Goal: Task Accomplishment & Management: Complete application form

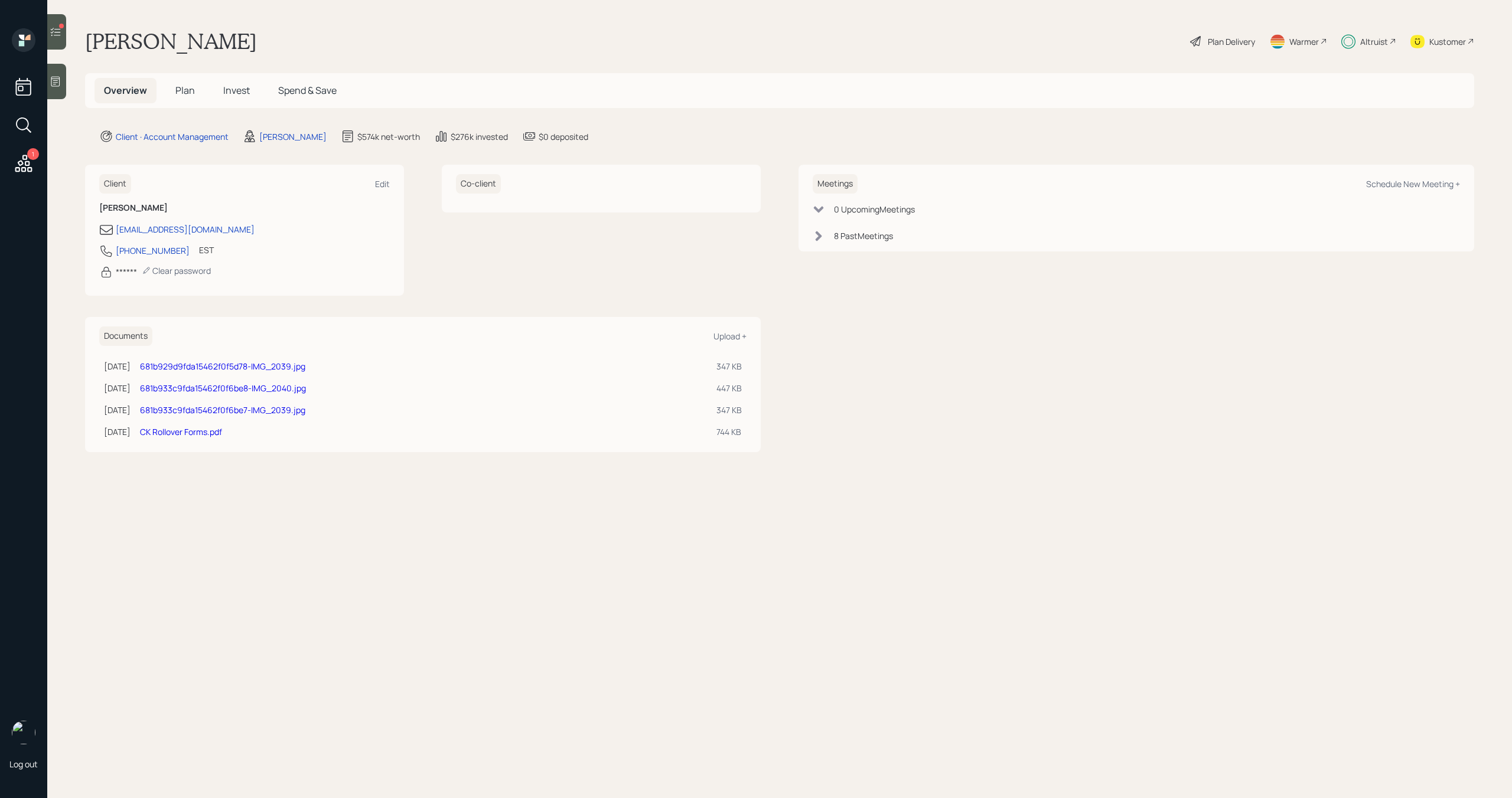
click at [182, 92] on span "Plan" at bounding box center [185, 91] width 20 height 13
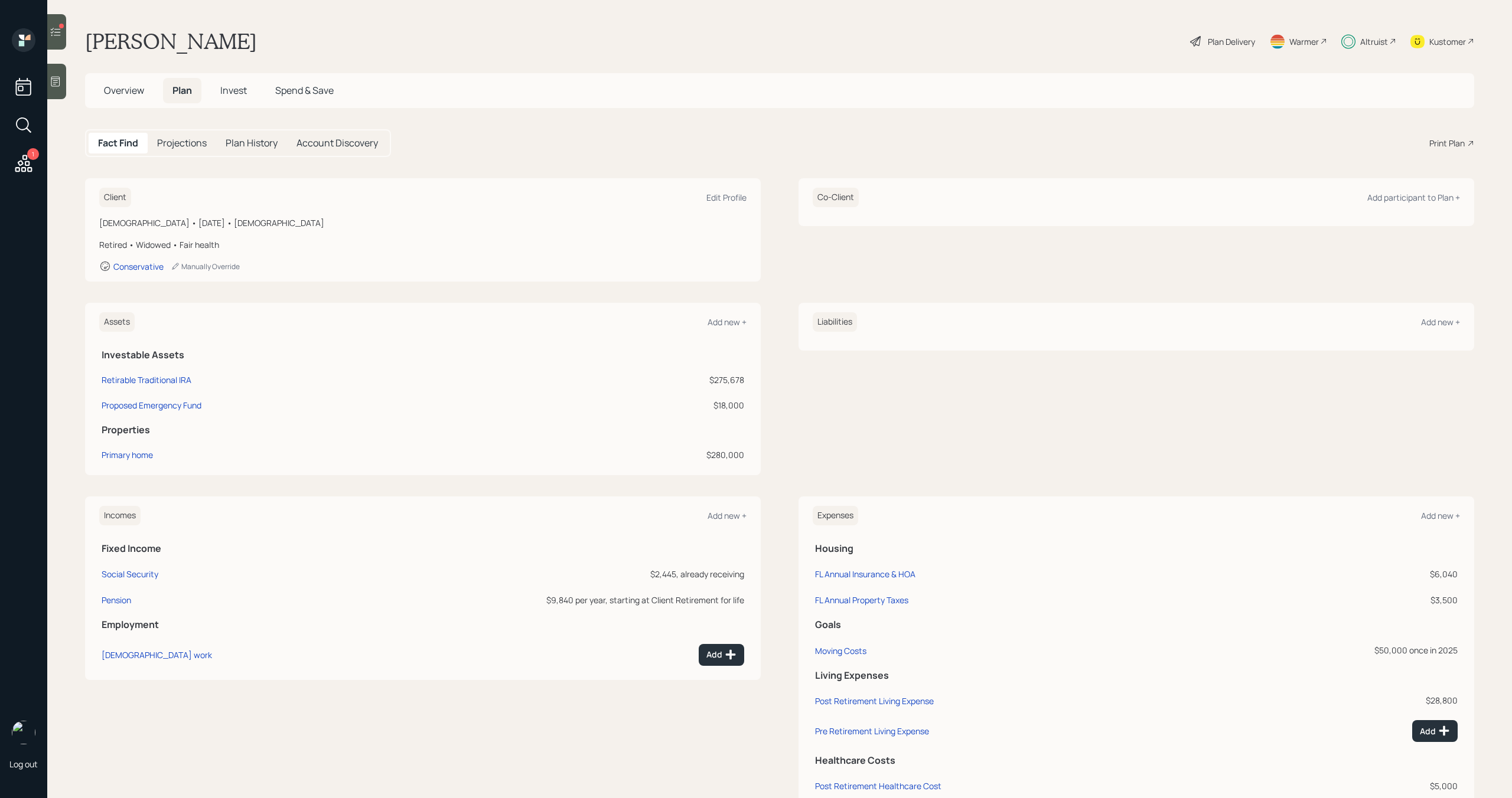
click at [240, 99] on h5 "Invest" at bounding box center [233, 91] width 45 height 25
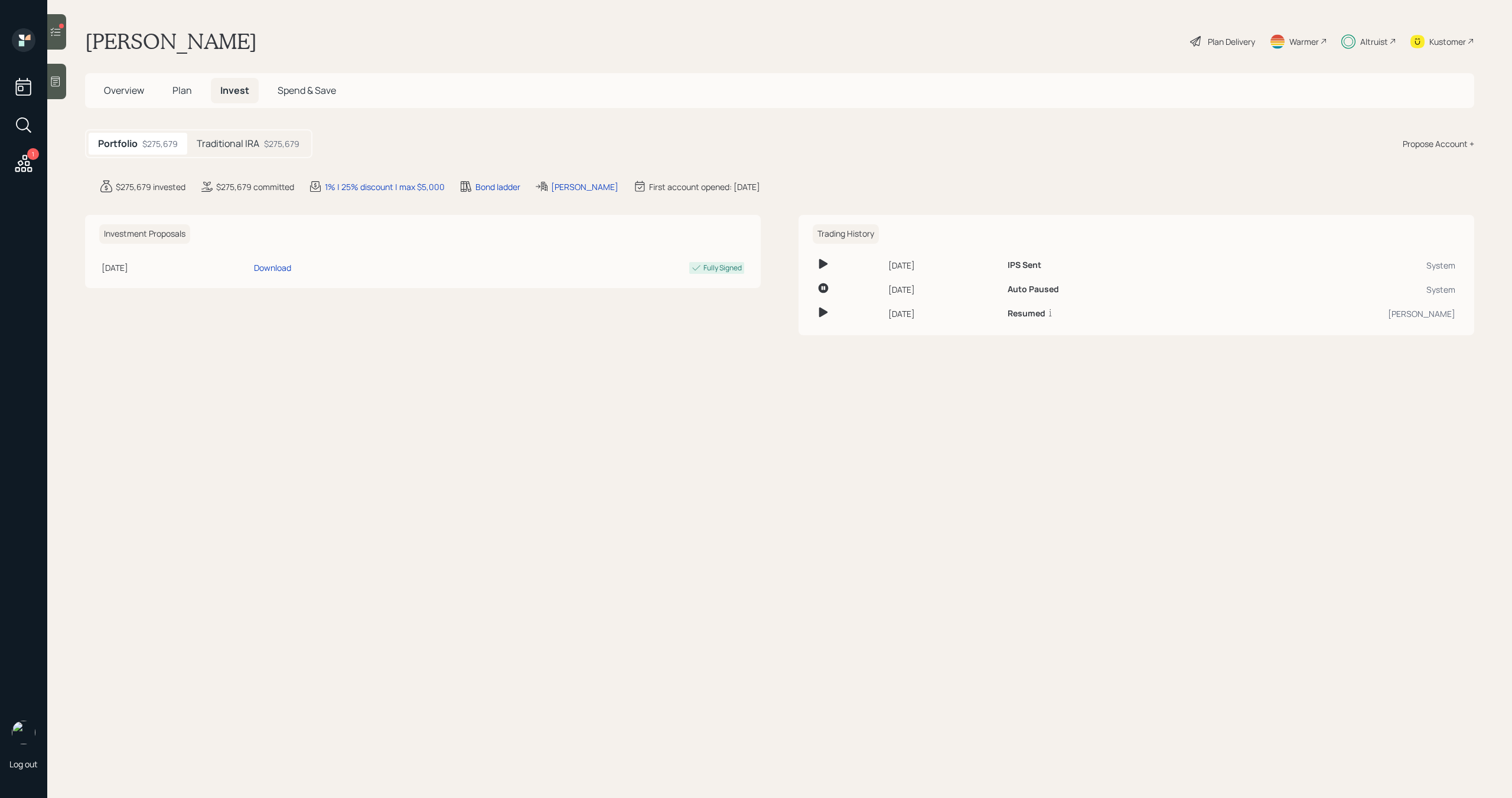
click at [257, 140] on h5 "Traditional IRA" at bounding box center [227, 143] width 62 height 11
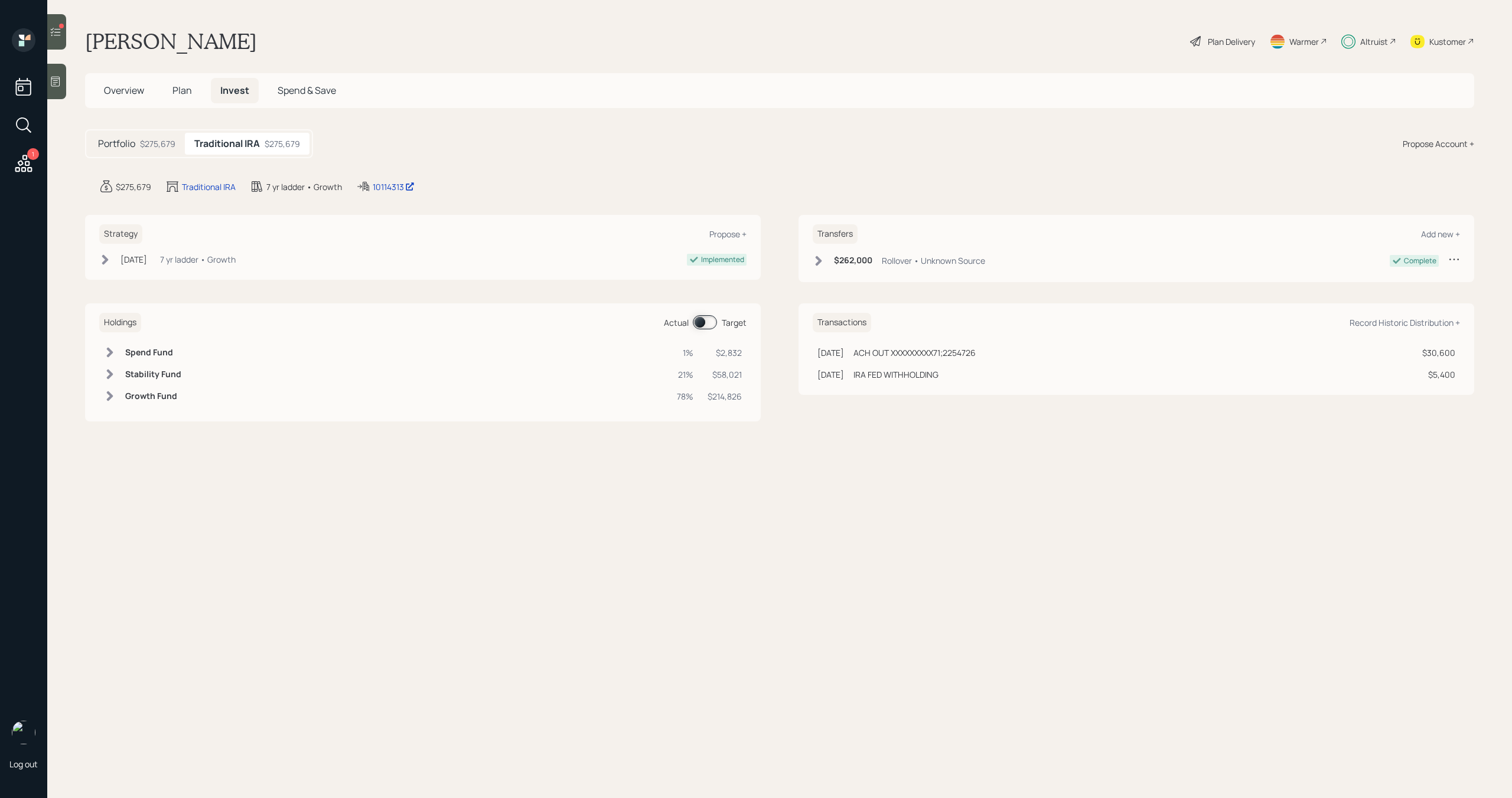
click at [1373, 46] on div "Altruist" at bounding box center [1373, 42] width 27 height 12
click at [1226, 37] on div "Plan Delivery" at bounding box center [1232, 42] width 47 height 12
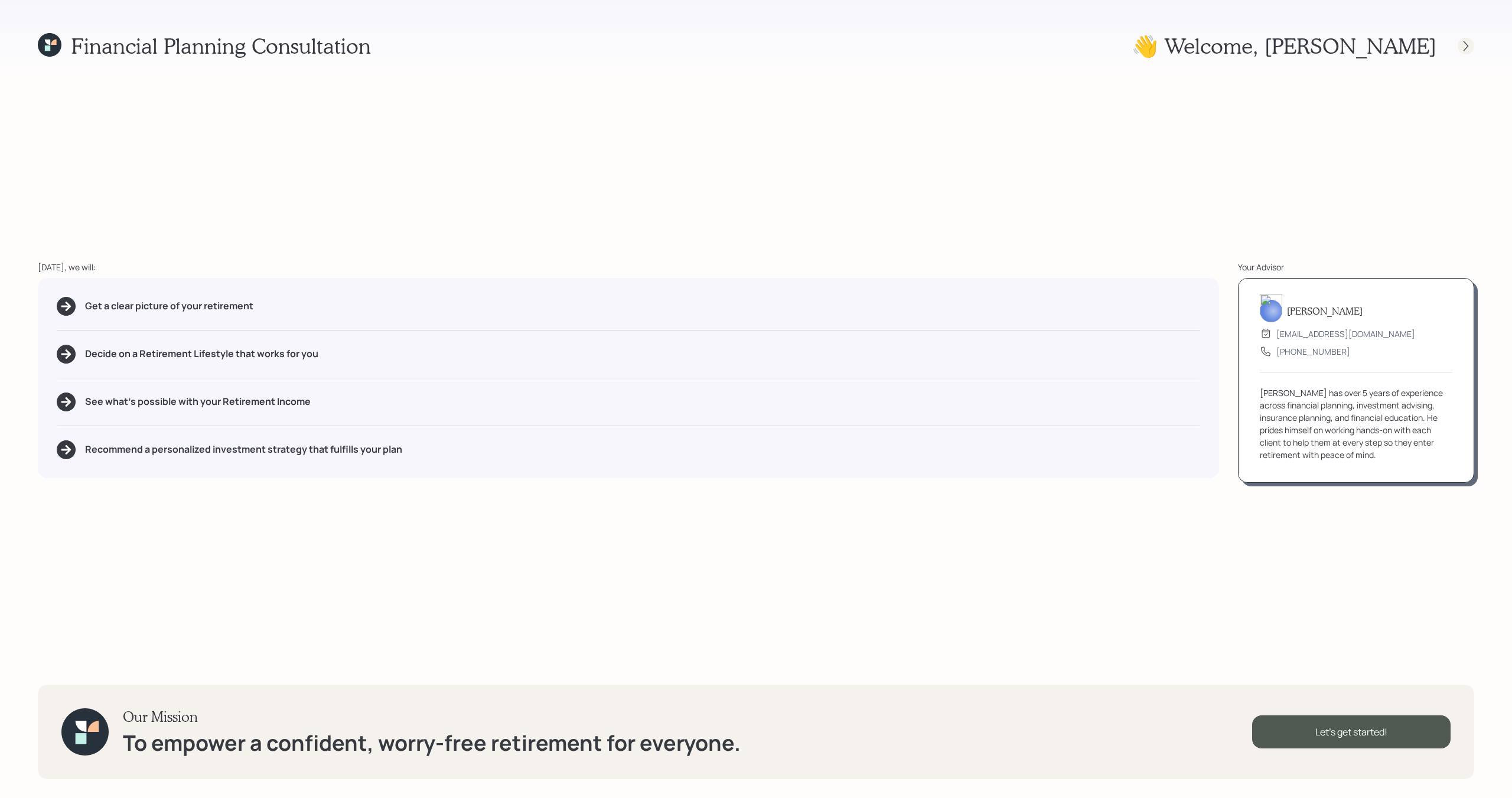
click at [1468, 45] on icon at bounding box center [1466, 45] width 5 height 10
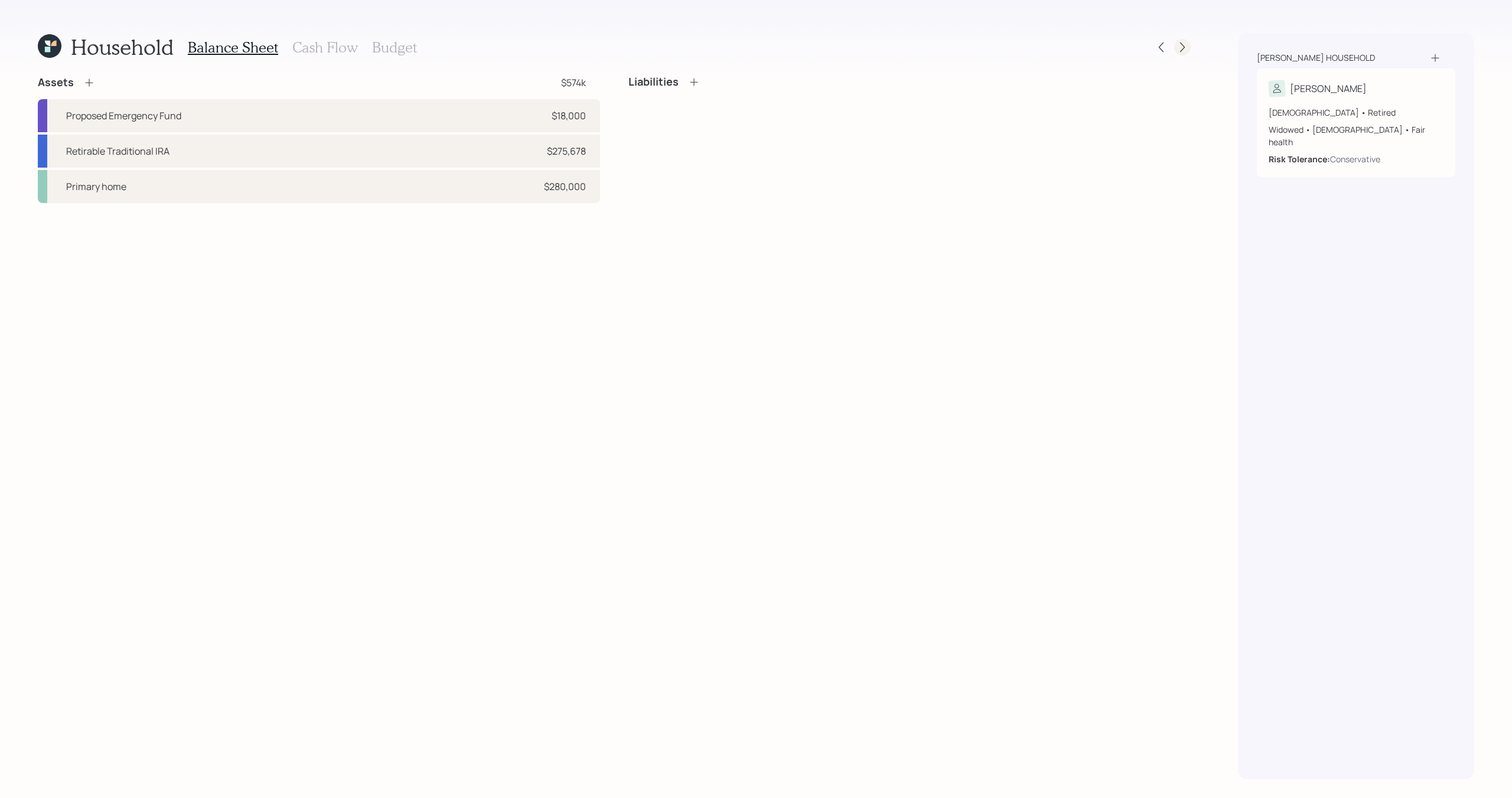
click at [1186, 51] on icon at bounding box center [1183, 47] width 12 height 12
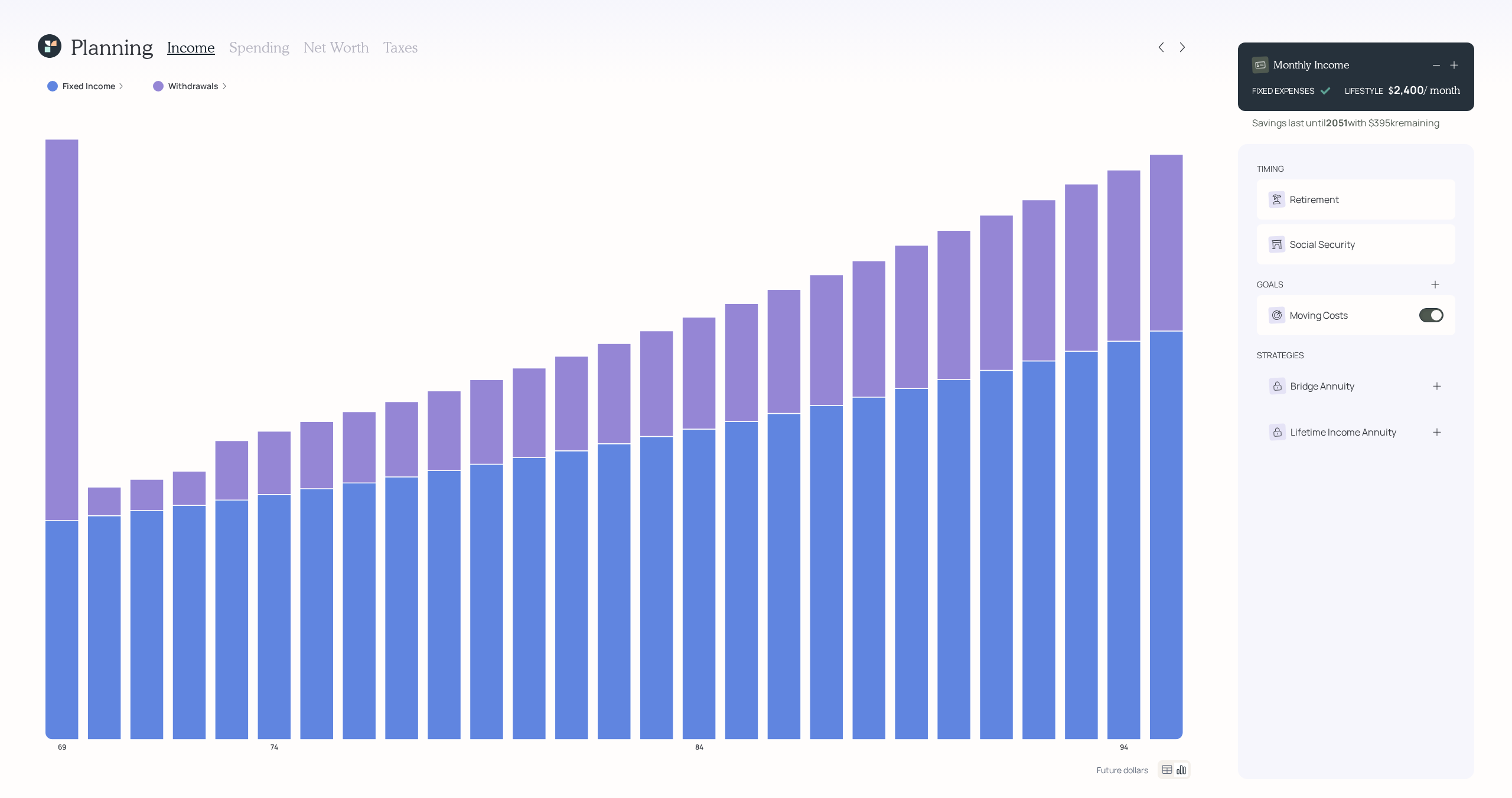
click at [260, 46] on h3 "Spending" at bounding box center [260, 47] width 60 height 17
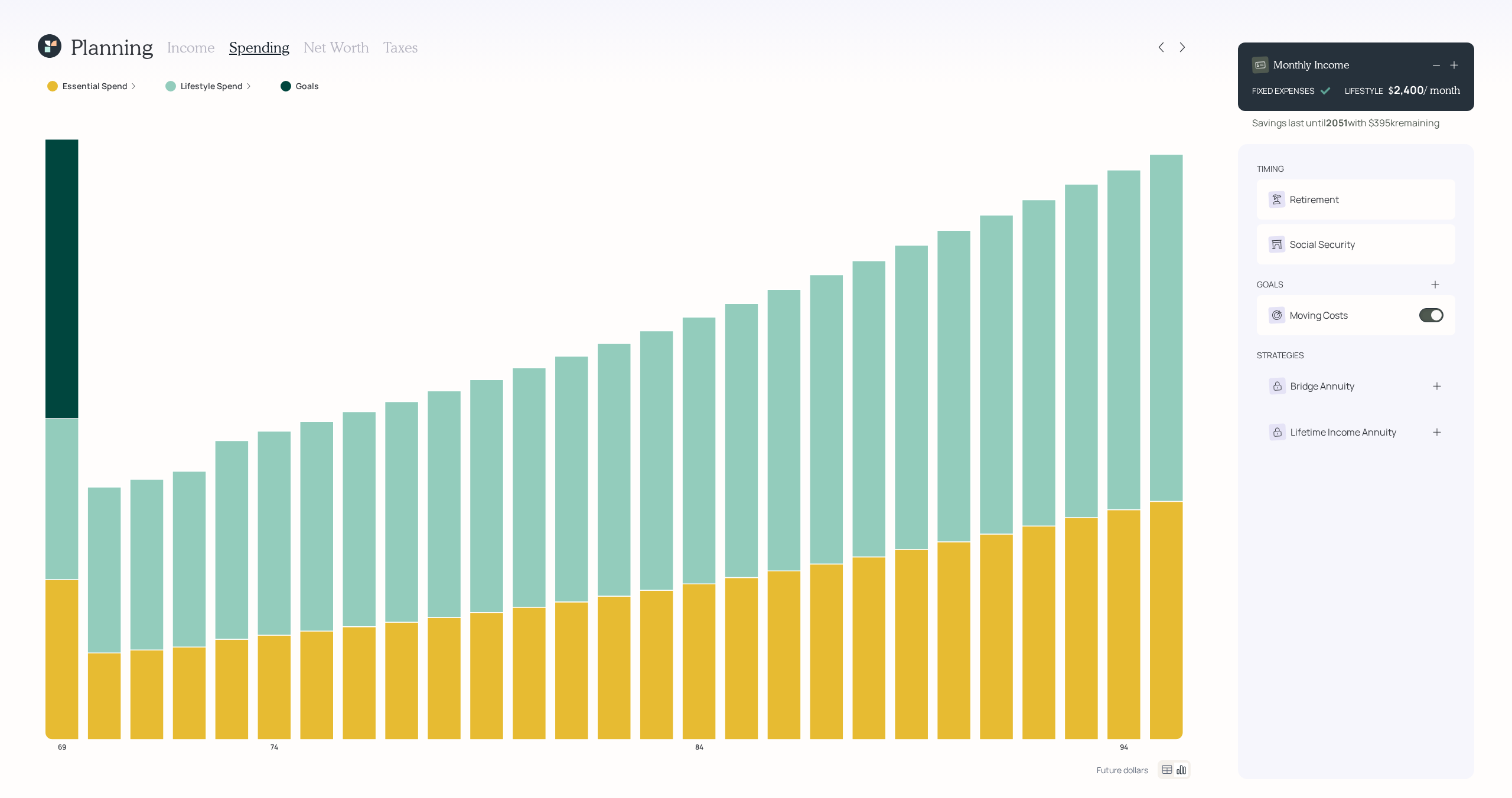
click at [199, 81] on label "Lifestyle Spend" at bounding box center [212, 86] width 62 height 12
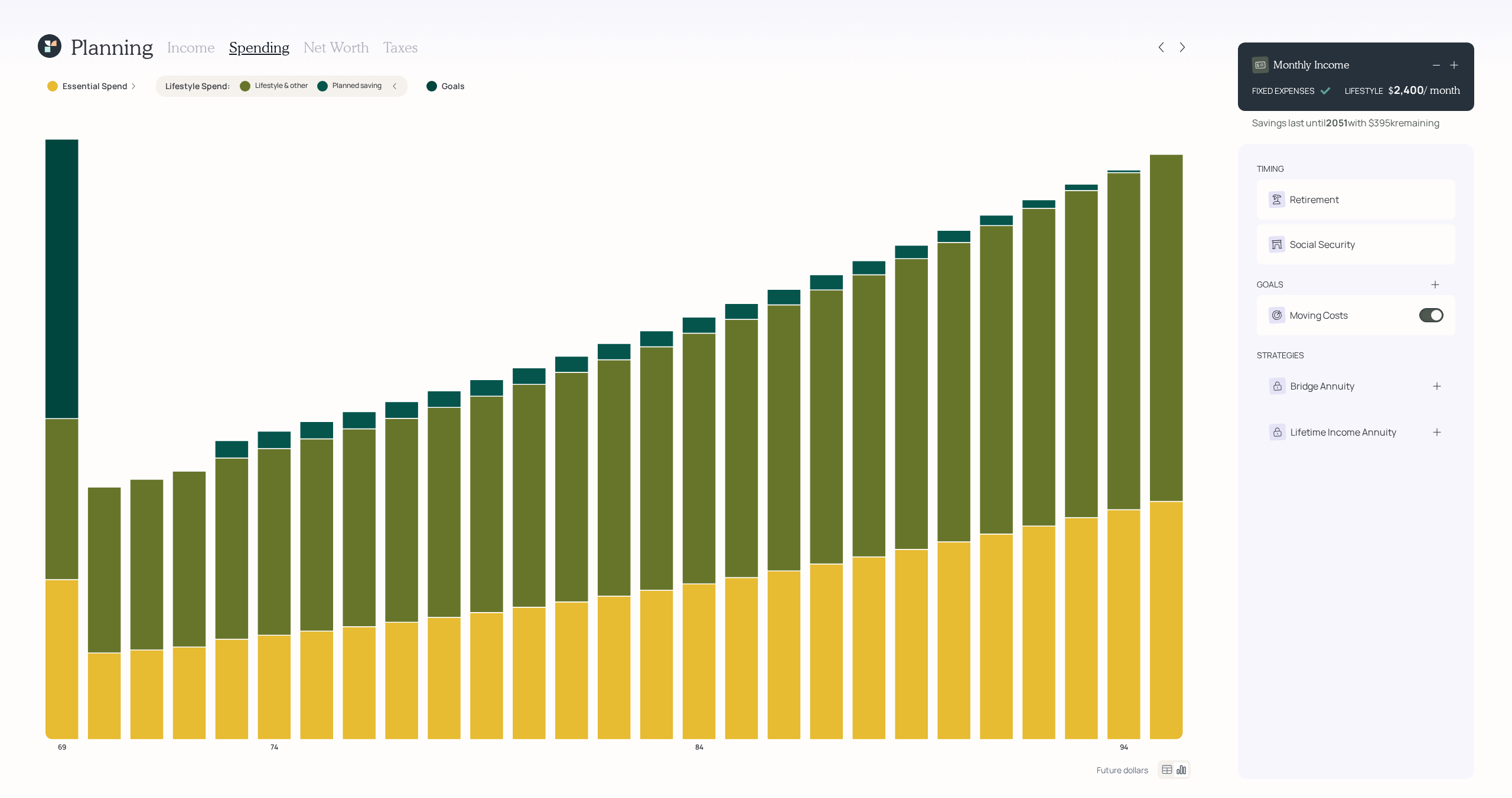
click at [96, 86] on label "Essential Spend" at bounding box center [94, 86] width 65 height 12
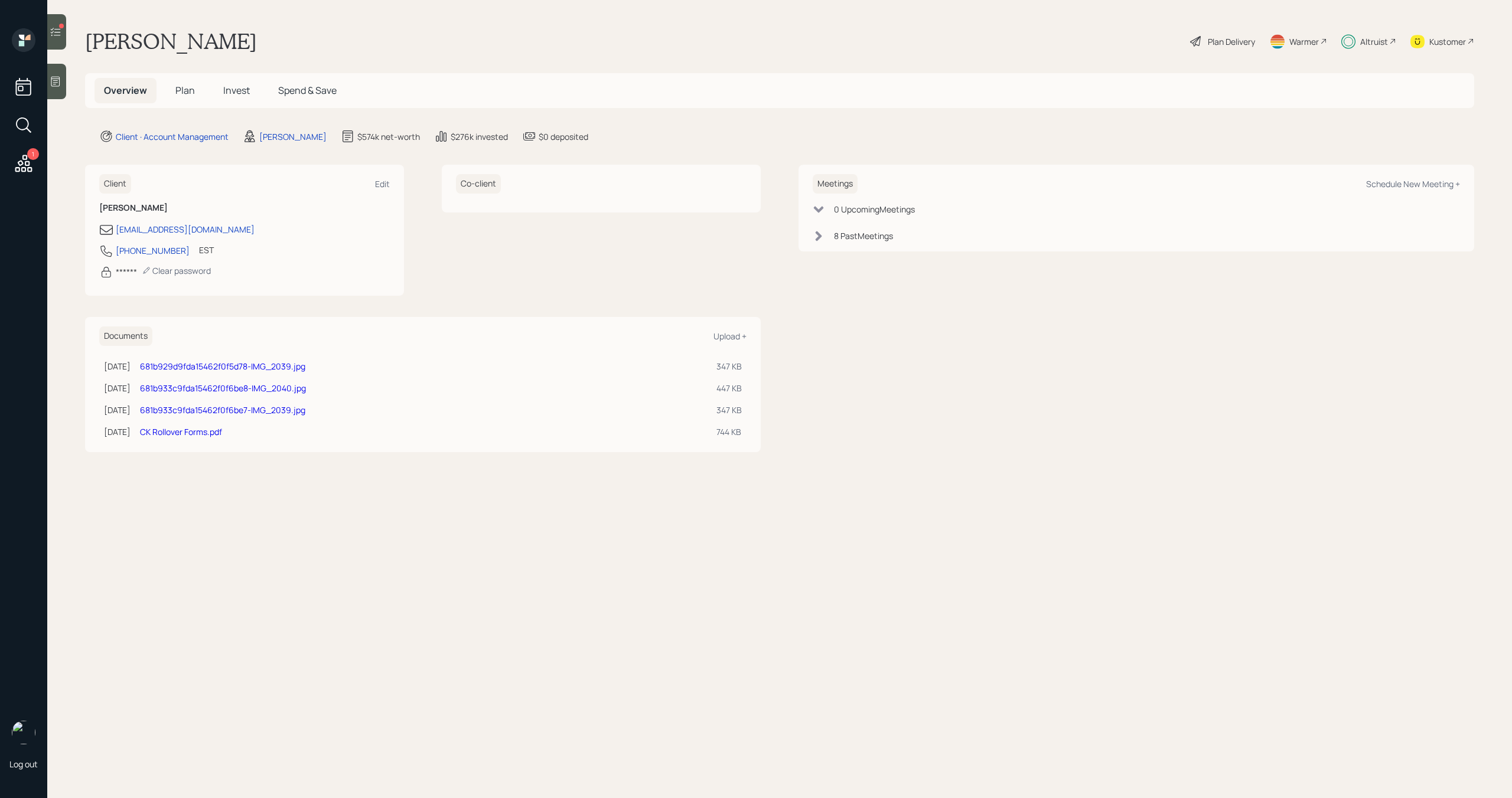
click at [705, 533] on main "[PERSON_NAME] Plan Delivery Warmer Altruist Kustomer Overview Plan Invest Spend…" at bounding box center [780, 399] width 1465 height 798
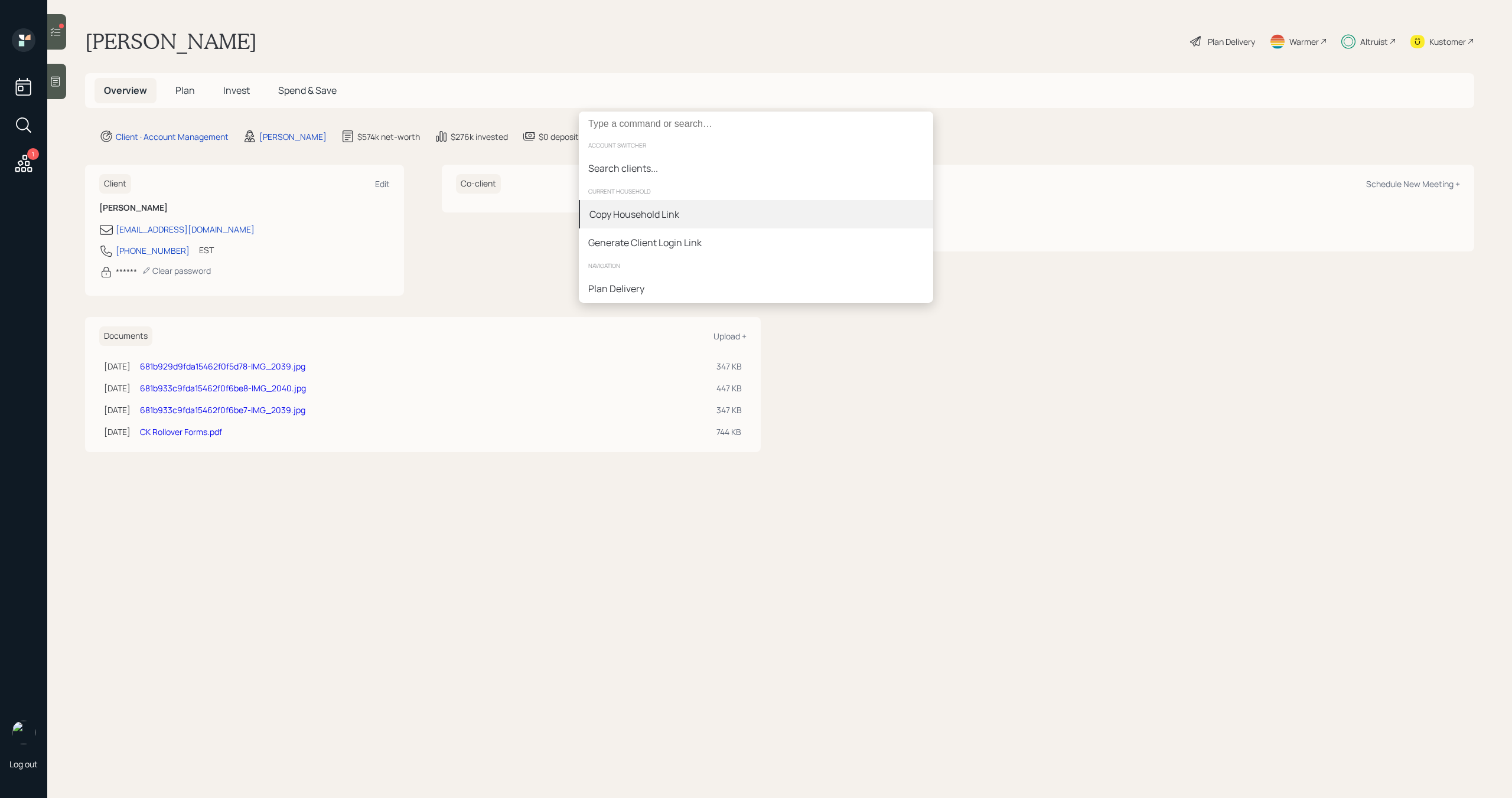
click at [758, 207] on div "Copy Household Link" at bounding box center [756, 214] width 355 height 28
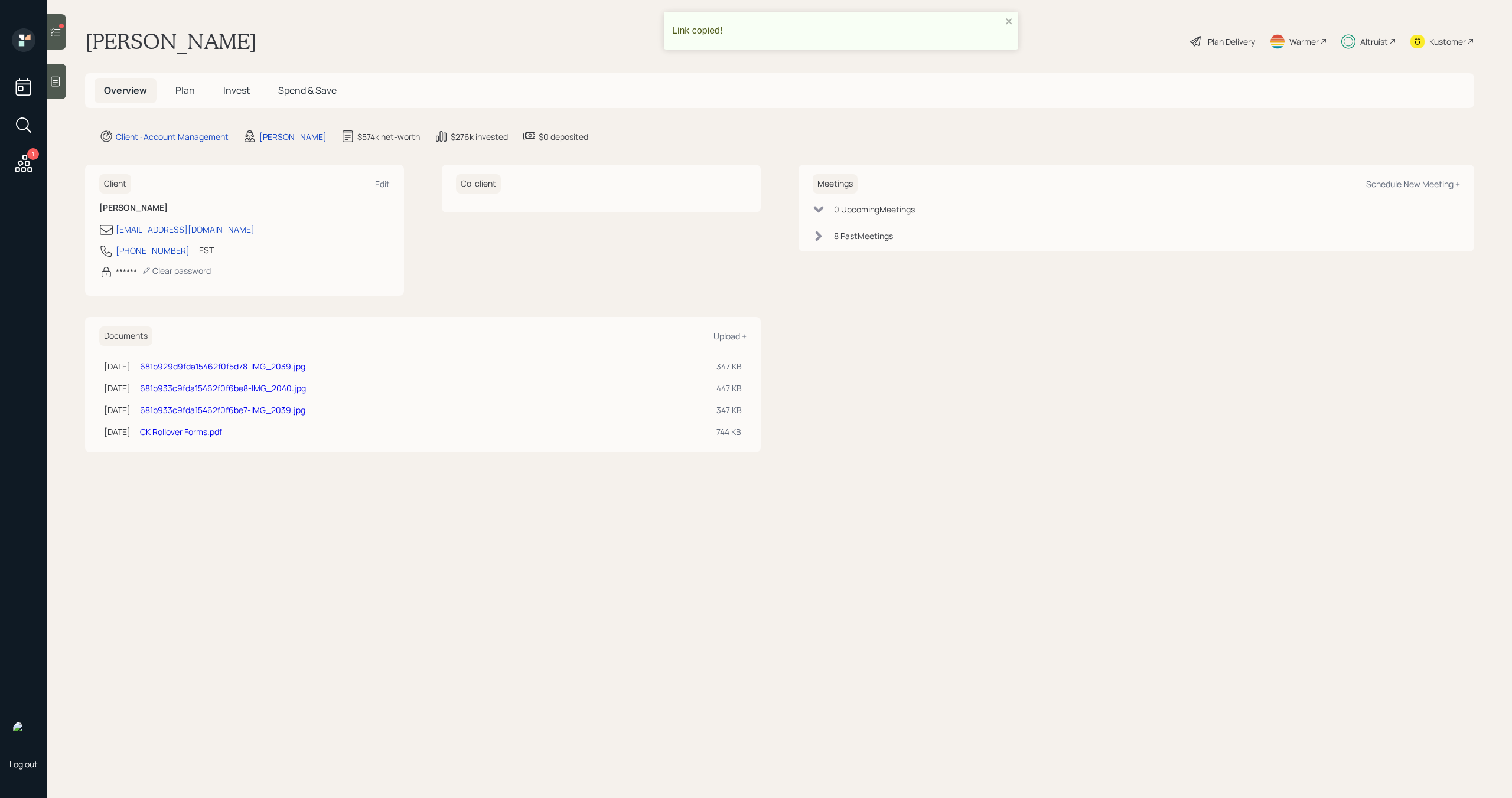
click at [242, 94] on span "Invest" at bounding box center [237, 91] width 26 height 13
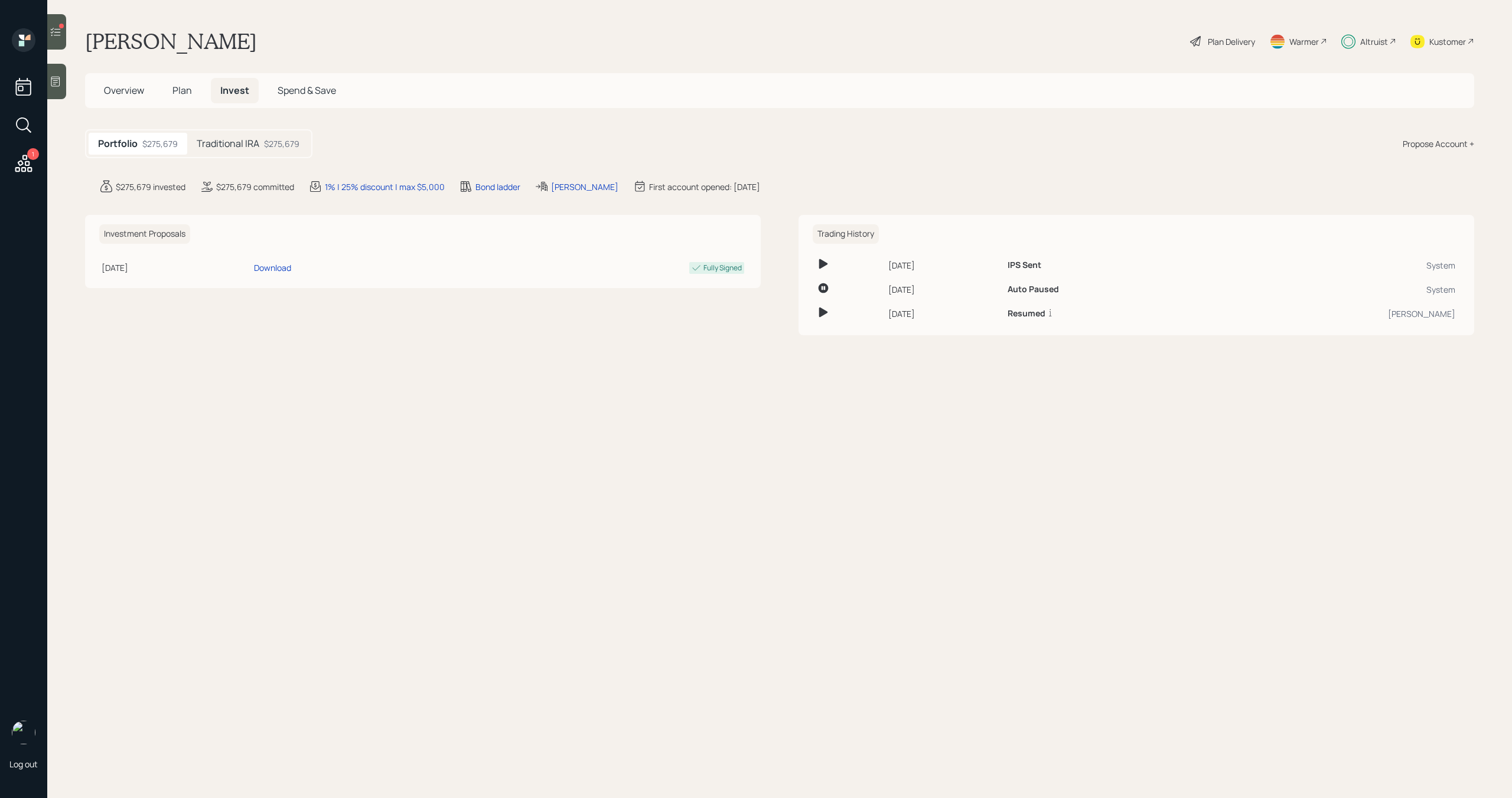
click at [233, 145] on h5 "Traditional IRA" at bounding box center [227, 143] width 62 height 11
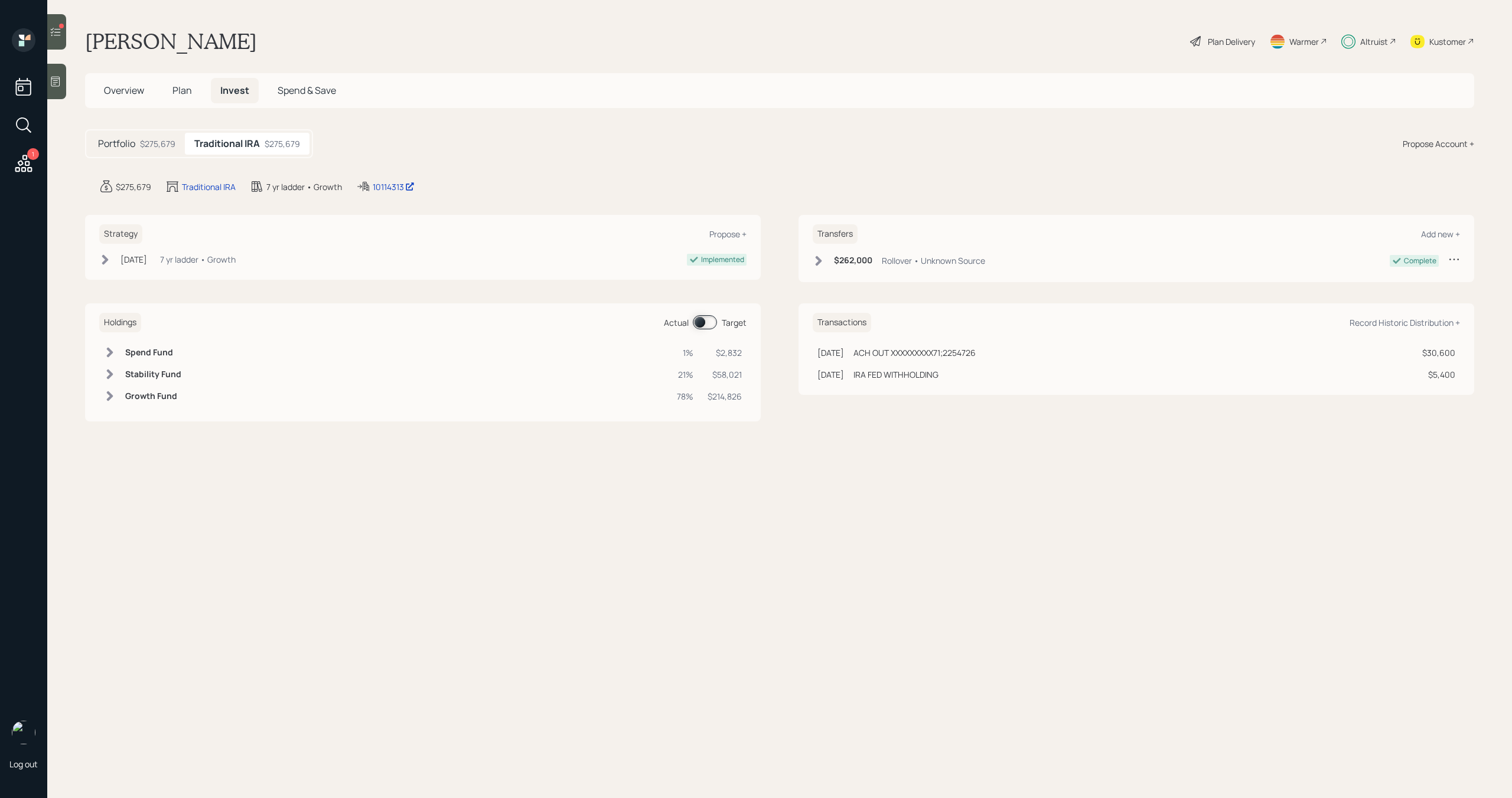
click at [712, 322] on span at bounding box center [705, 322] width 25 height 14
click at [184, 90] on span "Plan" at bounding box center [182, 91] width 20 height 13
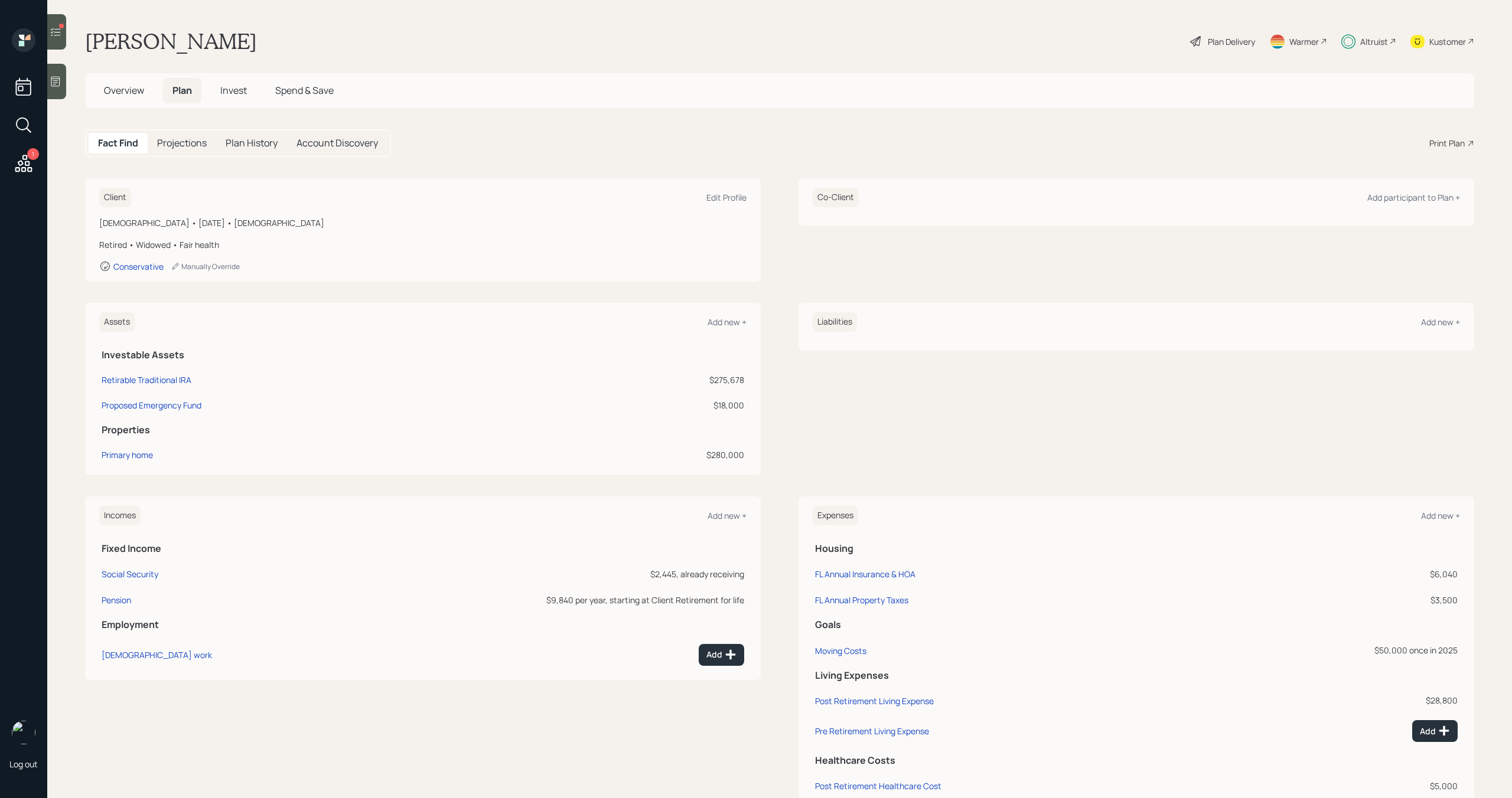
scroll to position [37, 0]
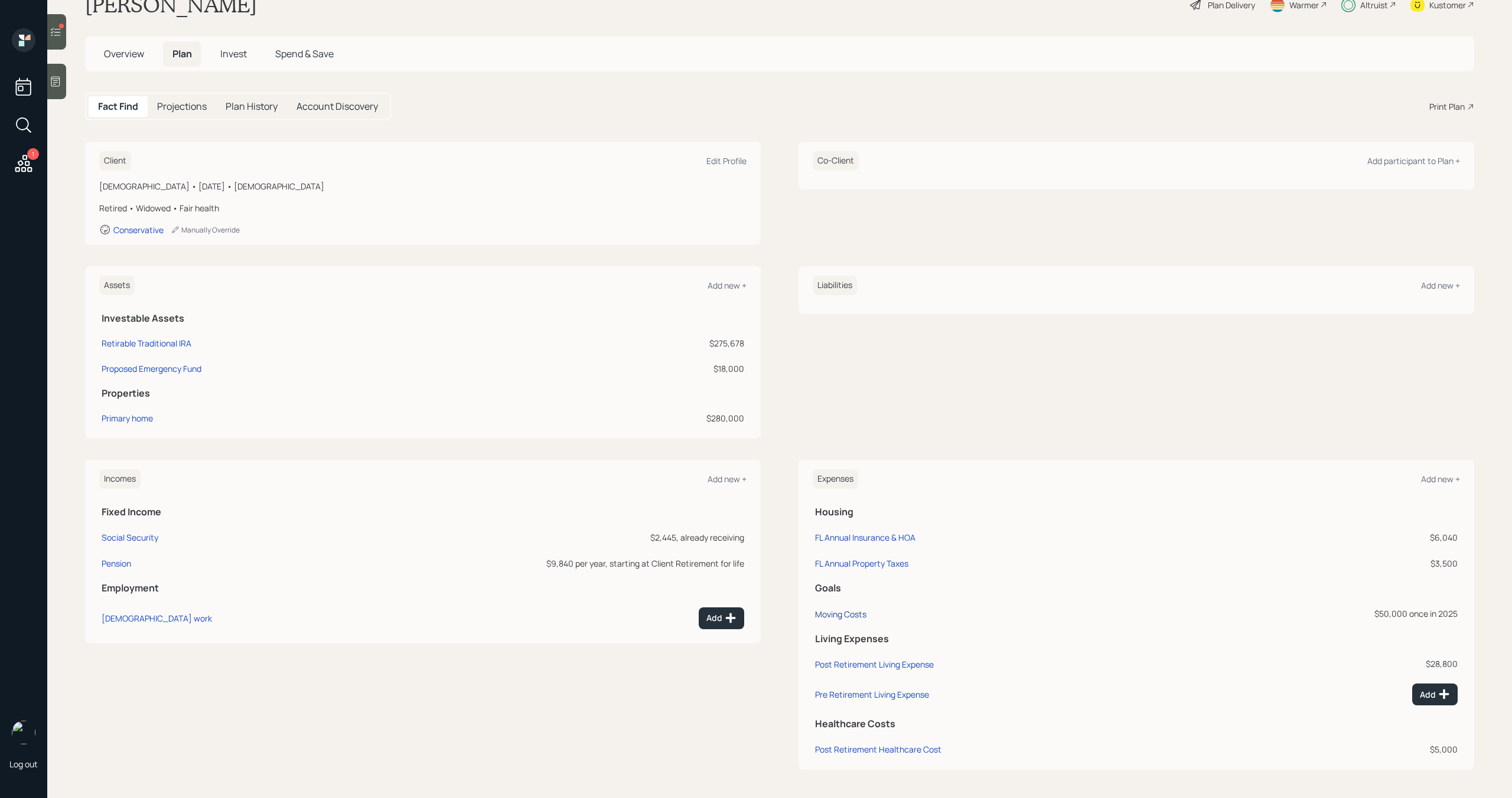
click at [852, 619] on div "Moving Costs" at bounding box center [841, 614] width 51 height 11
select select "0"
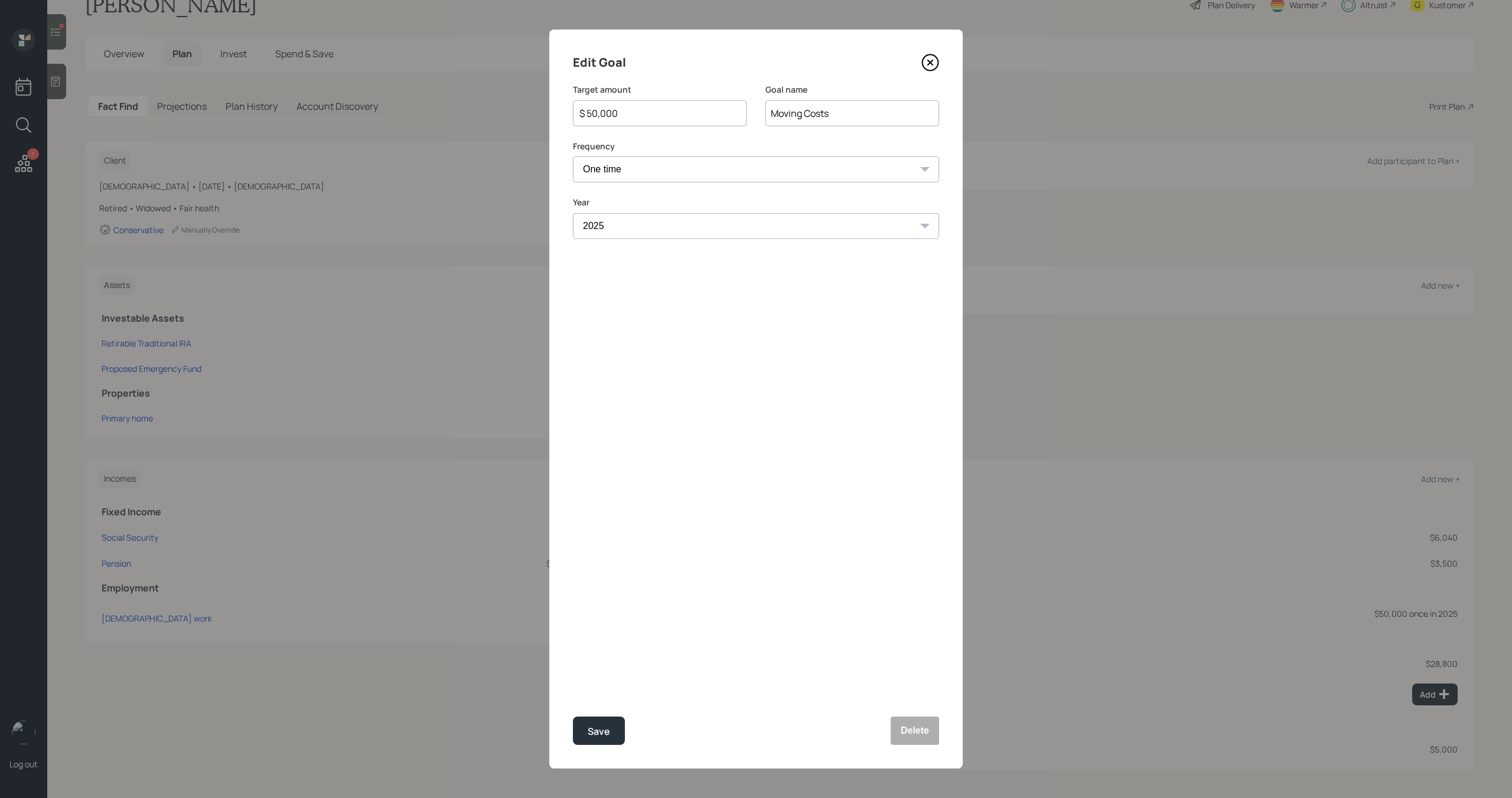
click at [668, 109] on input "$ 50,000" at bounding box center [655, 113] width 154 height 14
click at [601, 723] on div "Save" at bounding box center [599, 731] width 23 height 16
type input "$ 50,000"
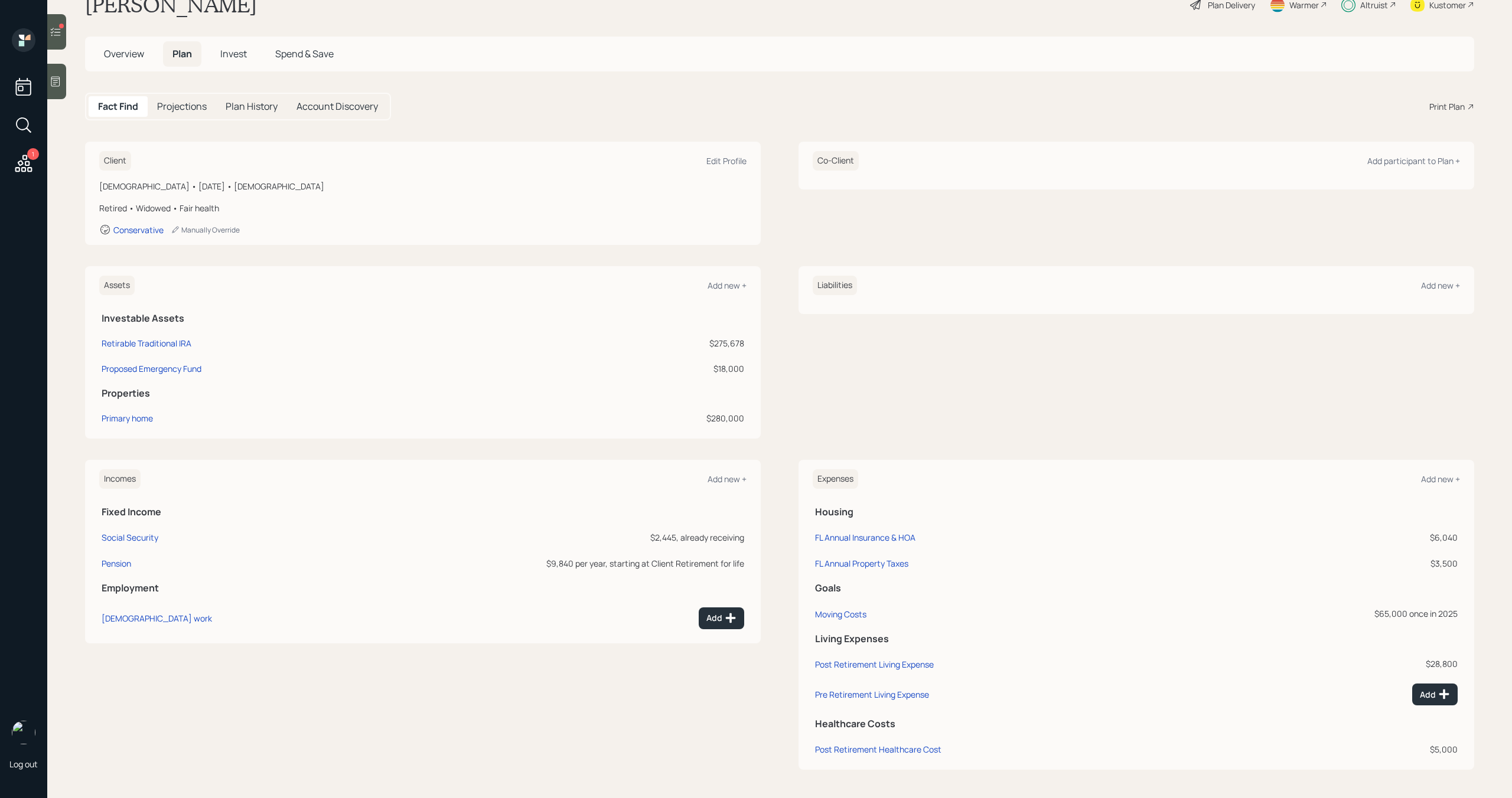
click at [237, 60] on h5 "Invest" at bounding box center [233, 54] width 45 height 25
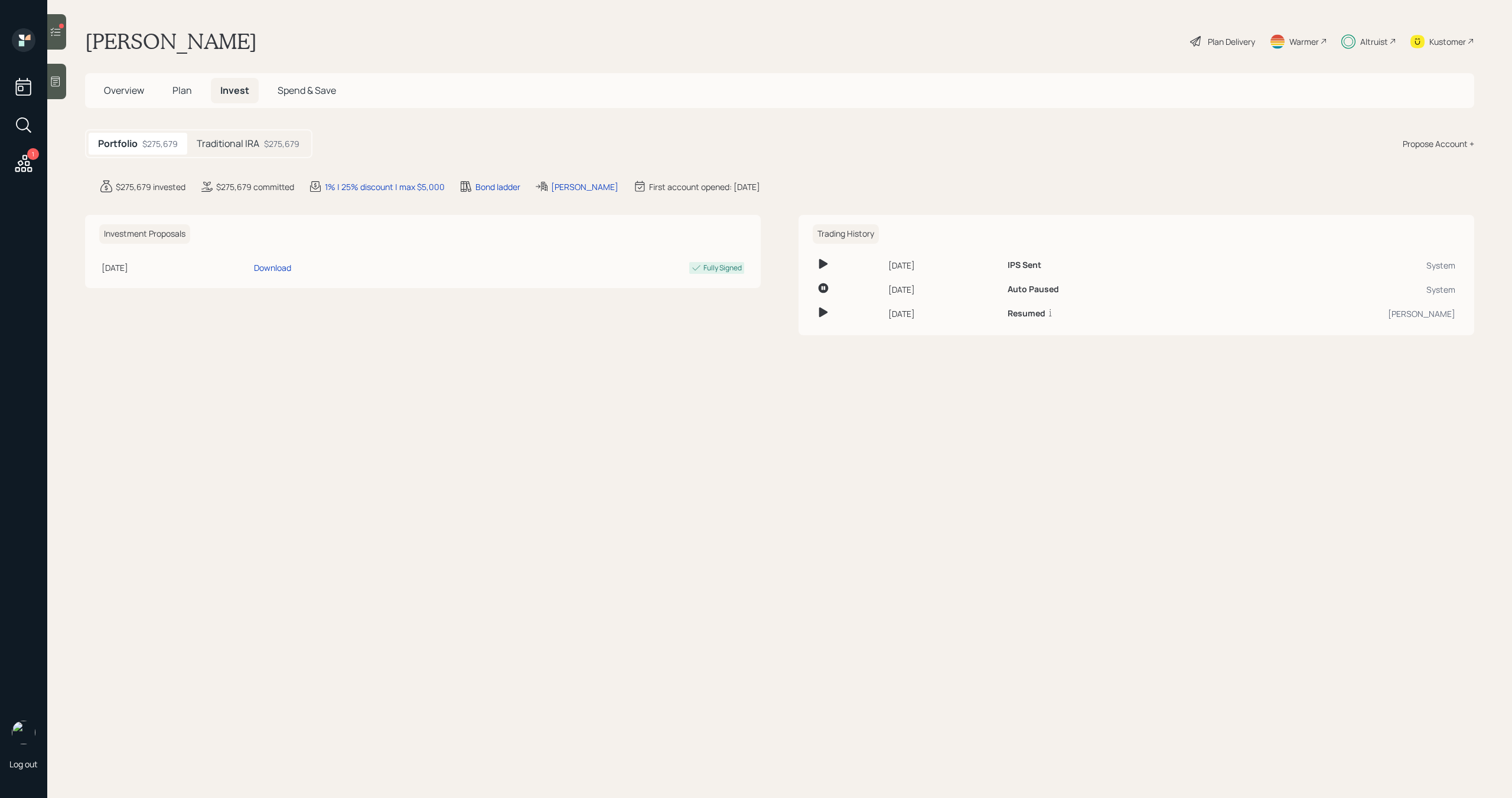
click at [283, 142] on div "$275,679" at bounding box center [282, 143] width 36 height 12
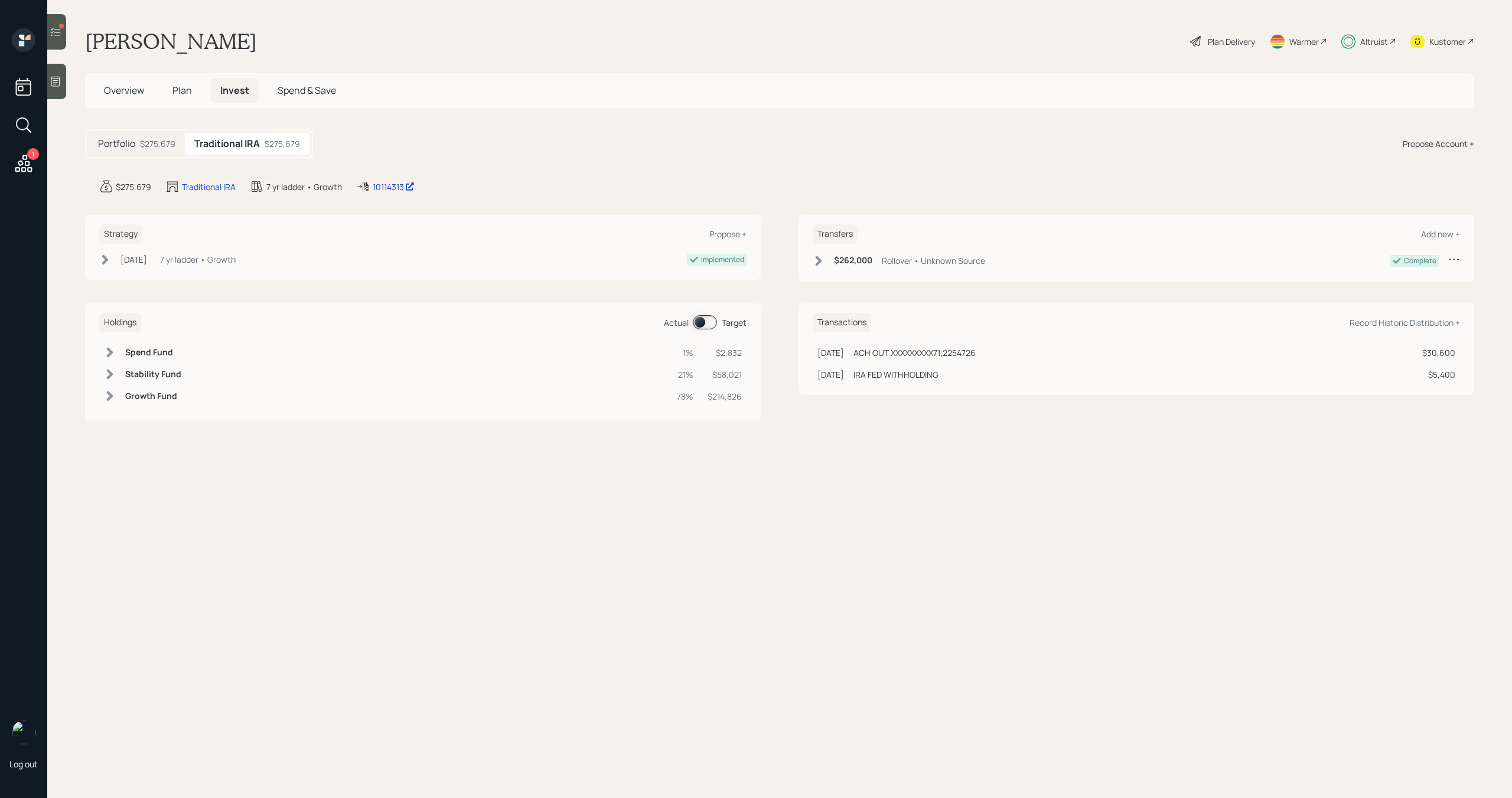
click at [707, 321] on span at bounding box center [705, 322] width 25 height 14
click at [180, 91] on span "Plan" at bounding box center [182, 91] width 20 height 13
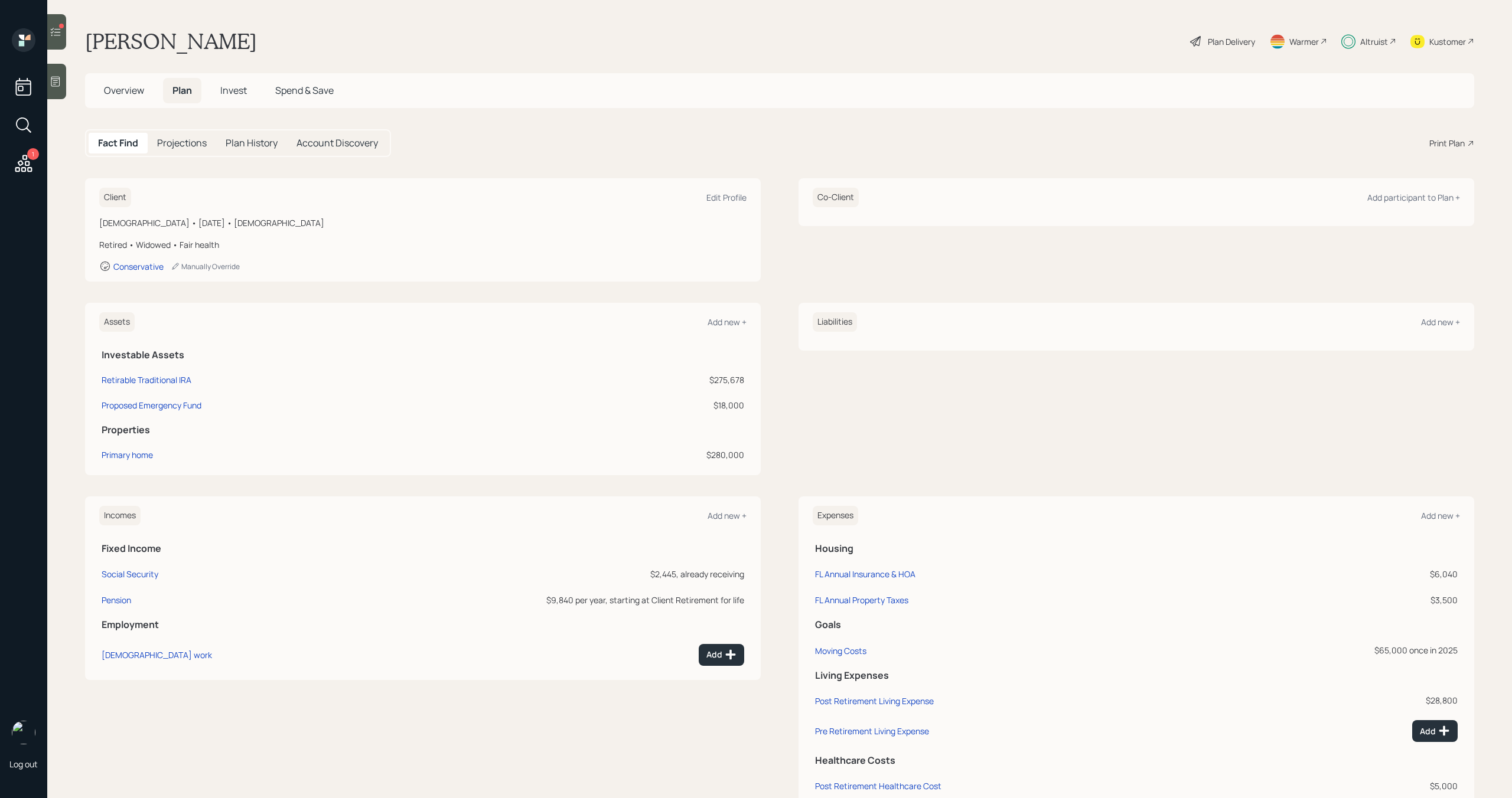
scroll to position [37, 0]
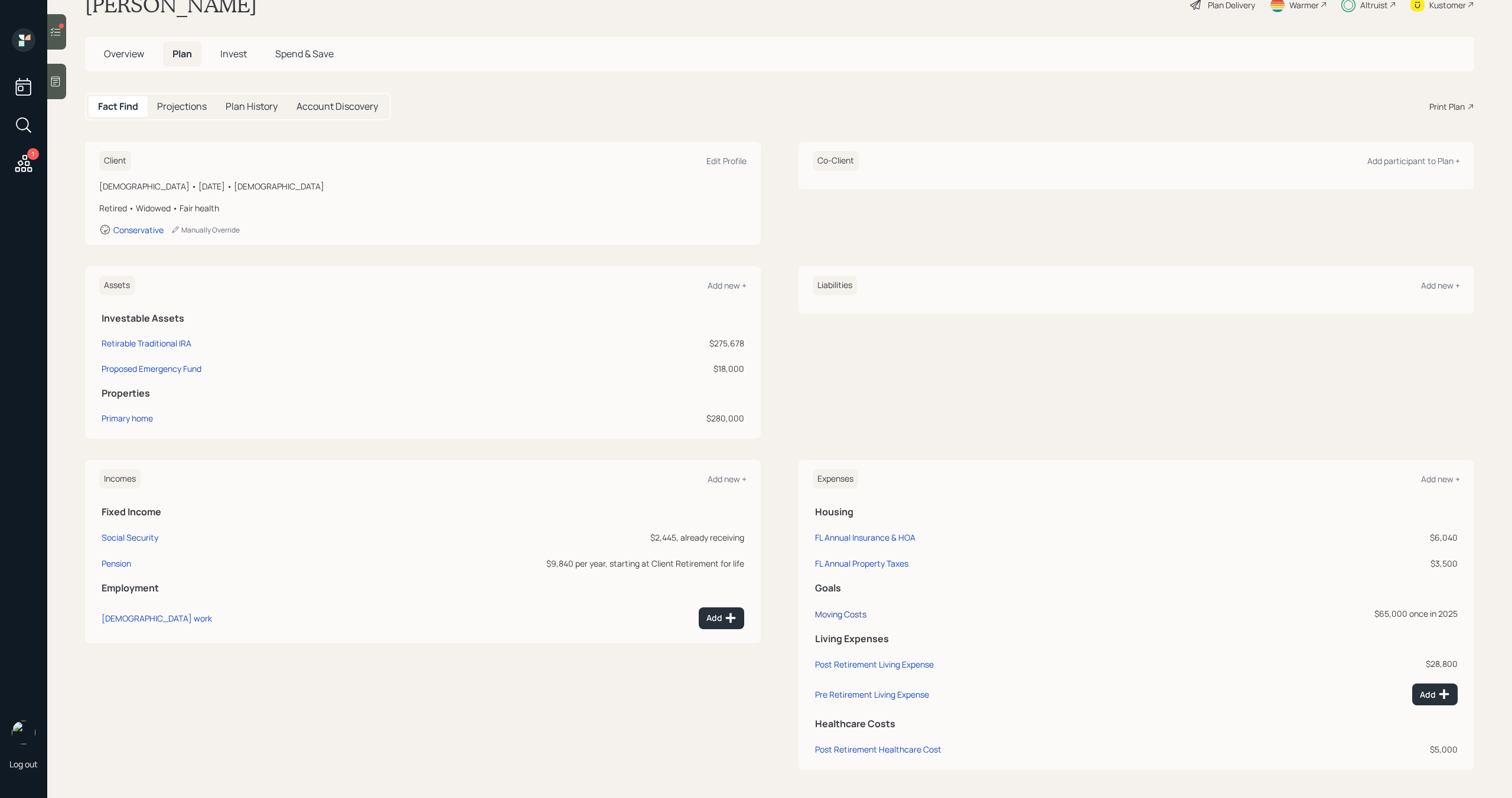
click at [860, 614] on div "Moving Costs" at bounding box center [841, 614] width 51 height 11
select select "0"
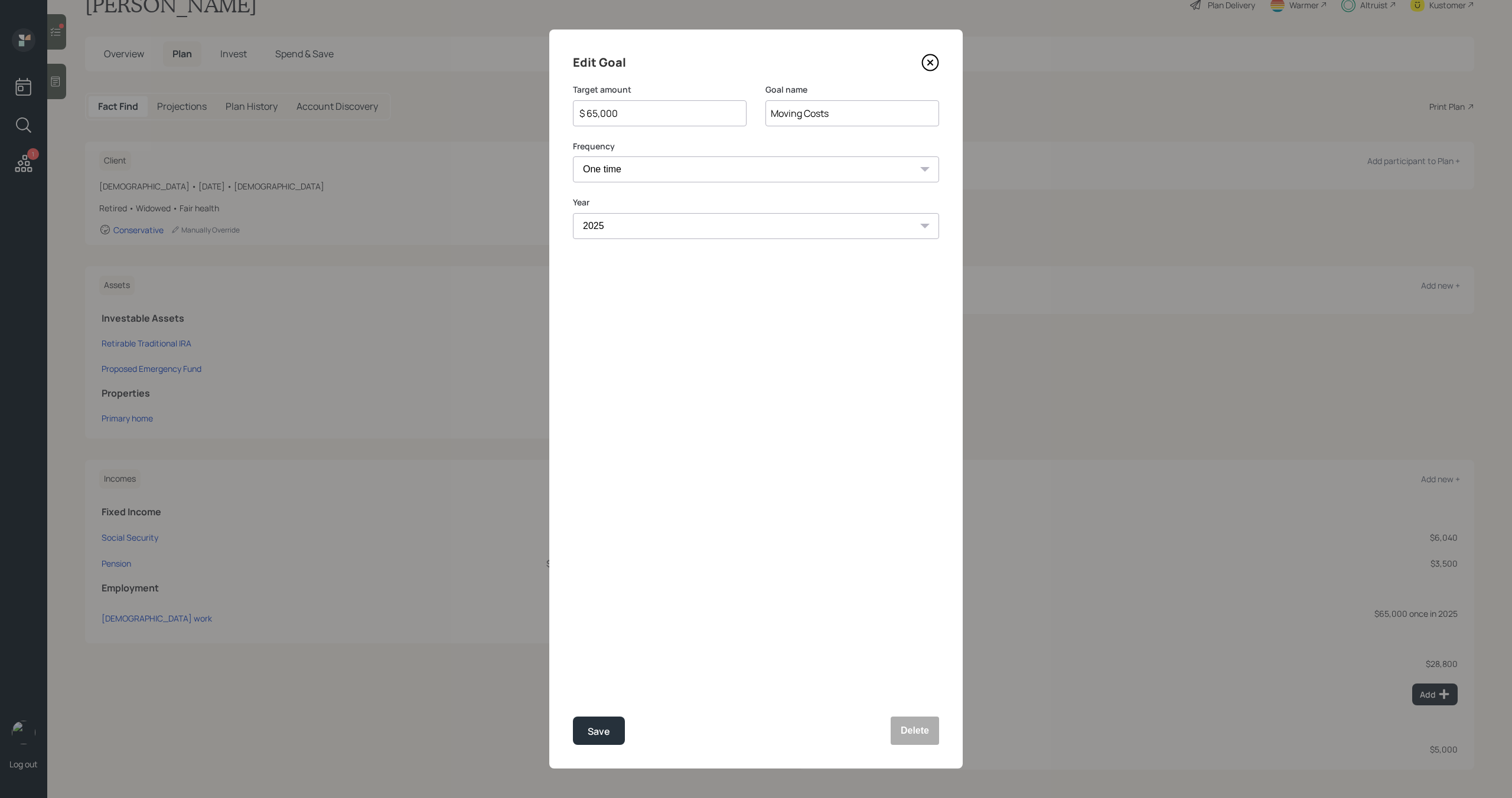
click at [655, 111] on input "$ 65,000" at bounding box center [655, 113] width 154 height 14
click at [599, 727] on div "Save" at bounding box center [599, 731] width 23 height 16
type input "$ 65,000"
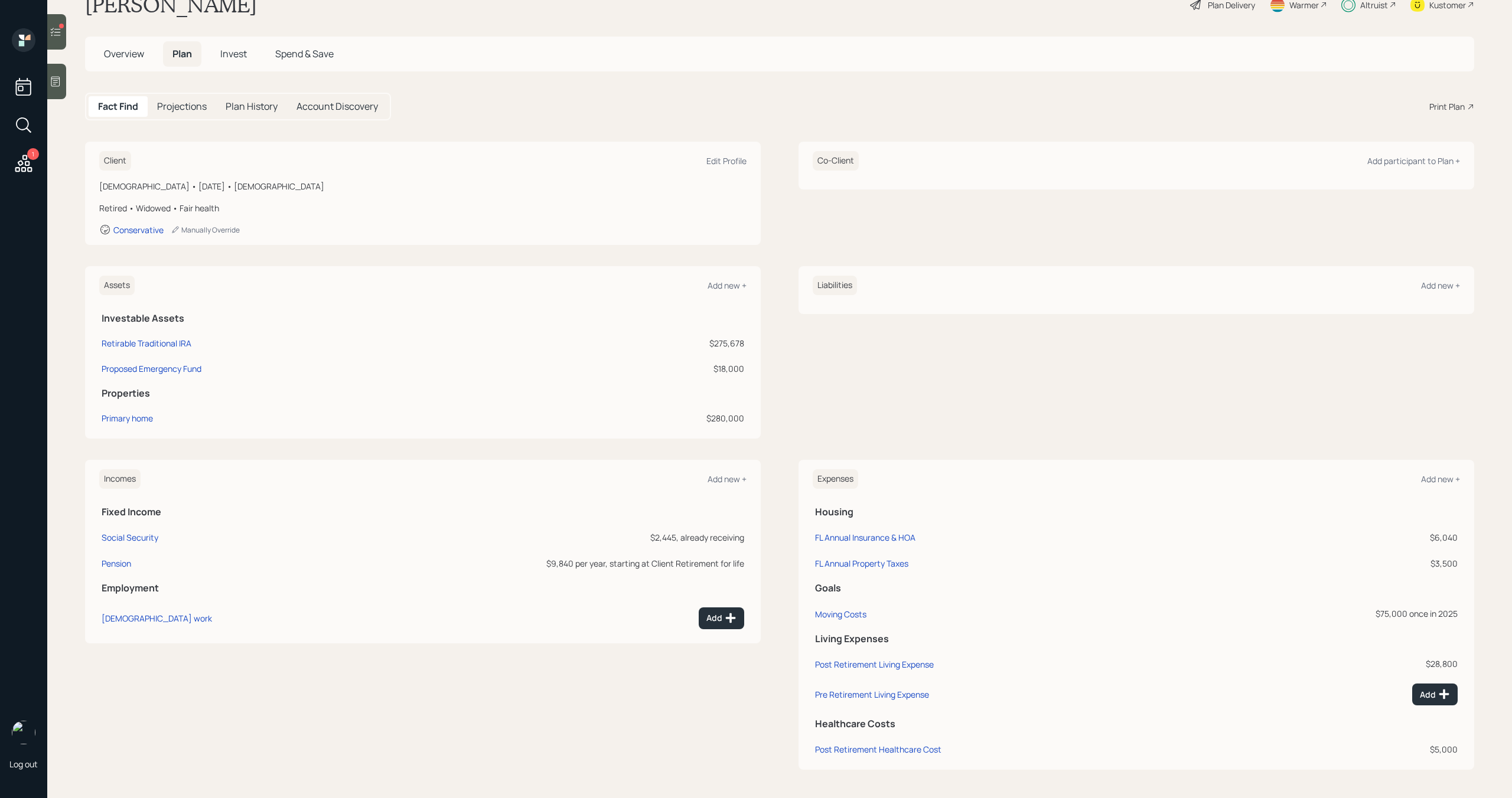
click at [225, 56] on span "Invest" at bounding box center [233, 54] width 26 height 13
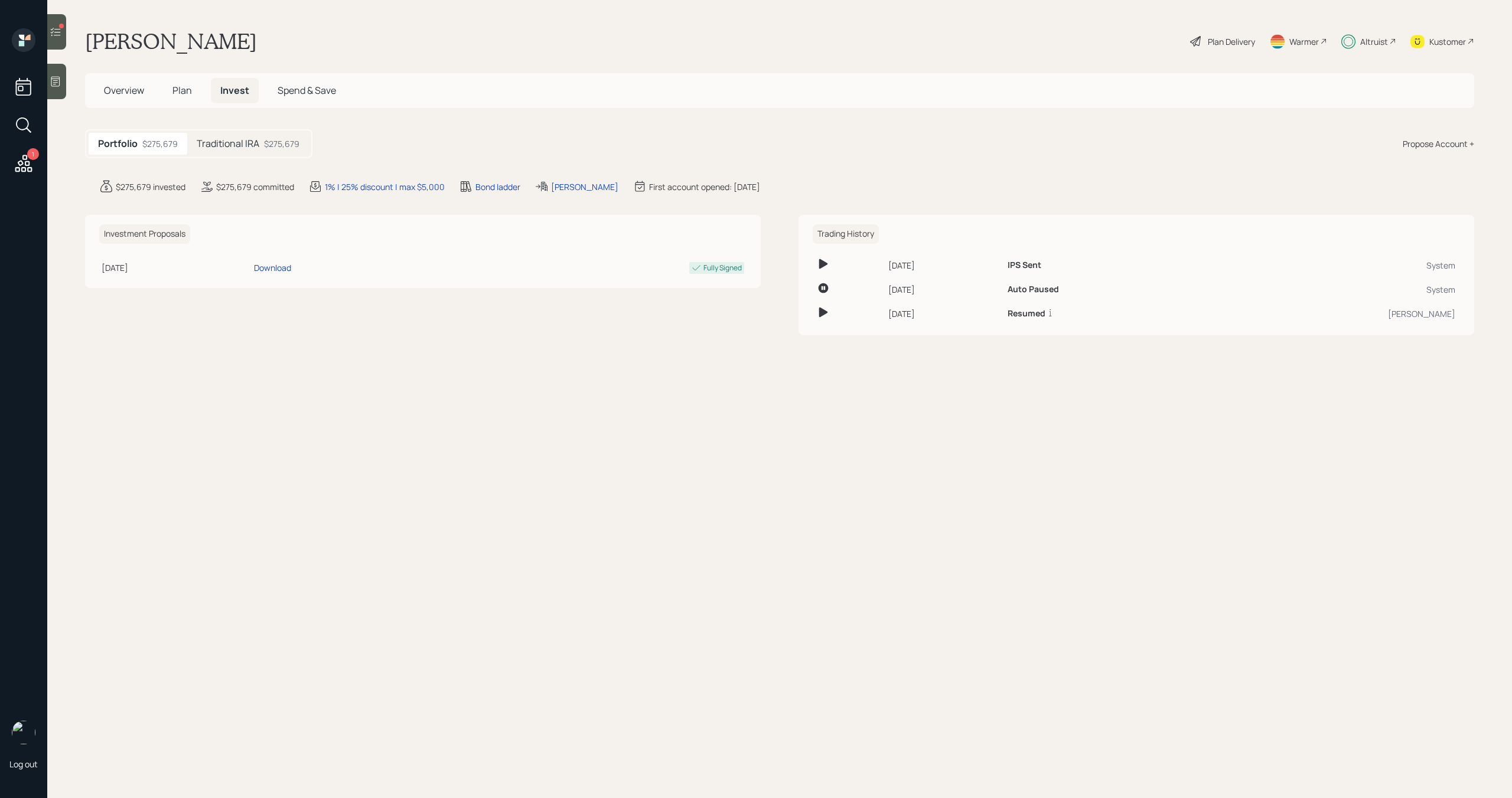
click at [231, 142] on h5 "Traditional IRA" at bounding box center [227, 143] width 62 height 11
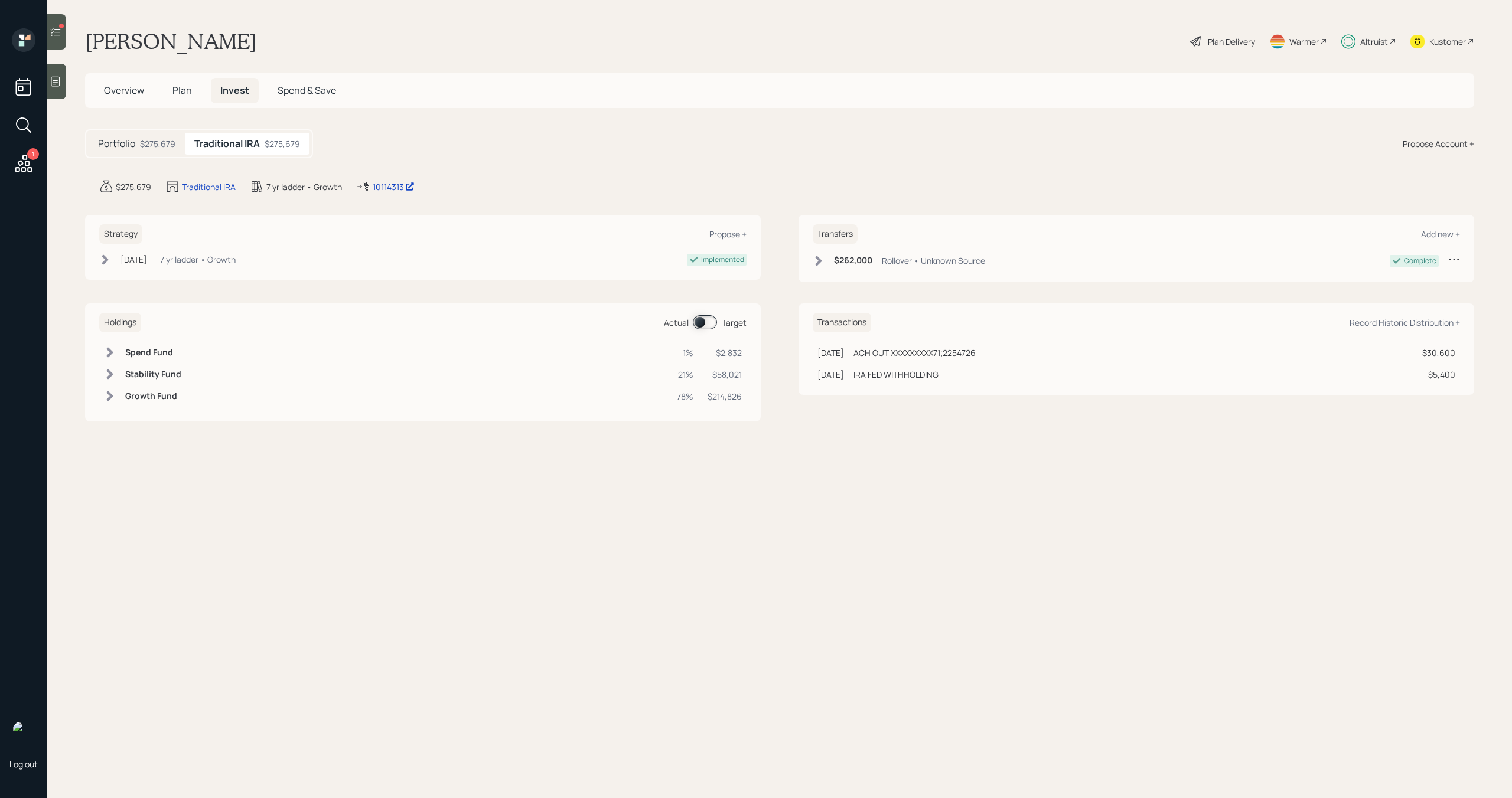
click at [706, 317] on span at bounding box center [705, 322] width 25 height 14
click at [186, 92] on span "Plan" at bounding box center [182, 91] width 20 height 13
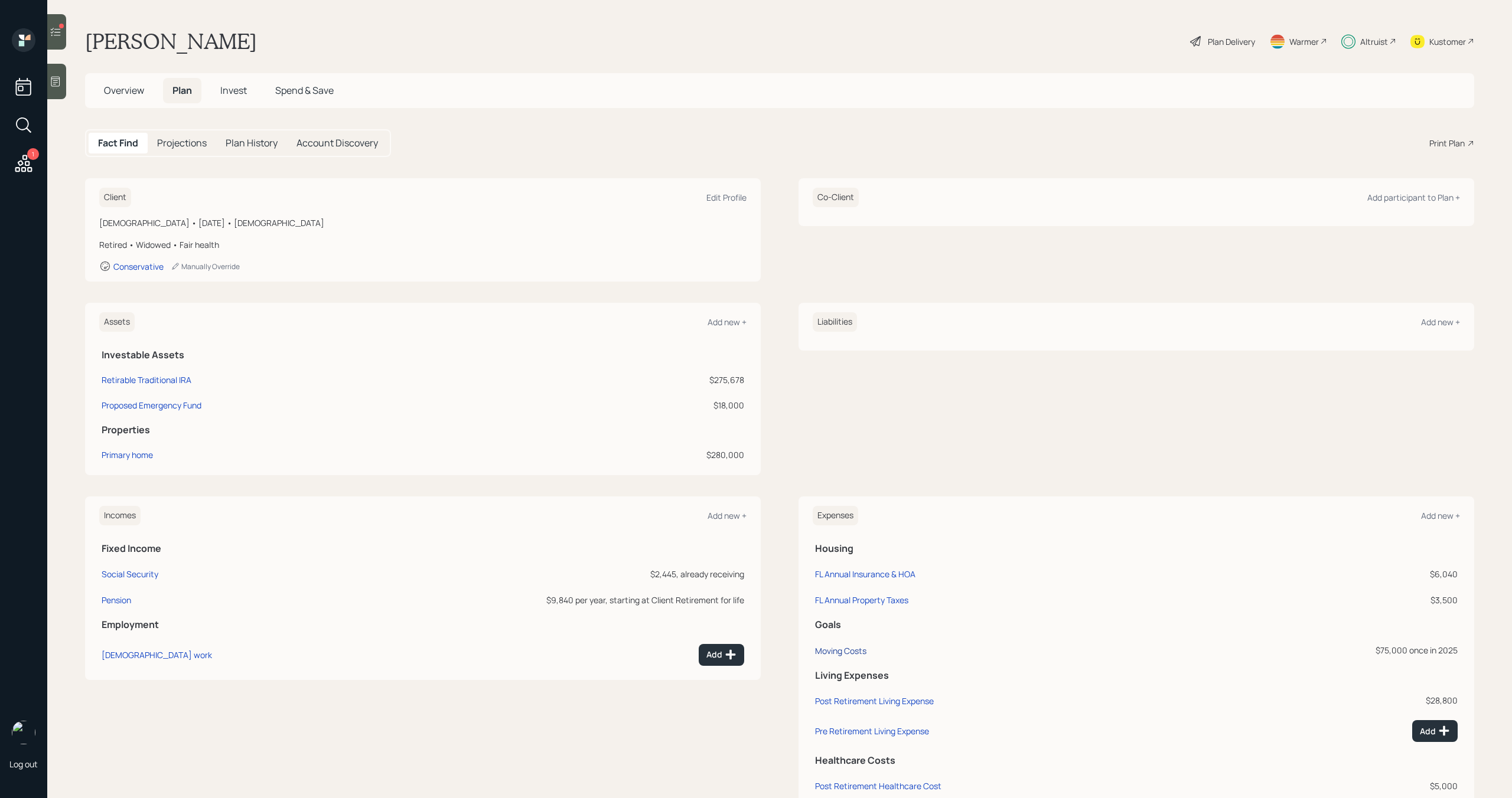
click at [842, 650] on div "Moving Costs" at bounding box center [841, 651] width 51 height 11
select select "0"
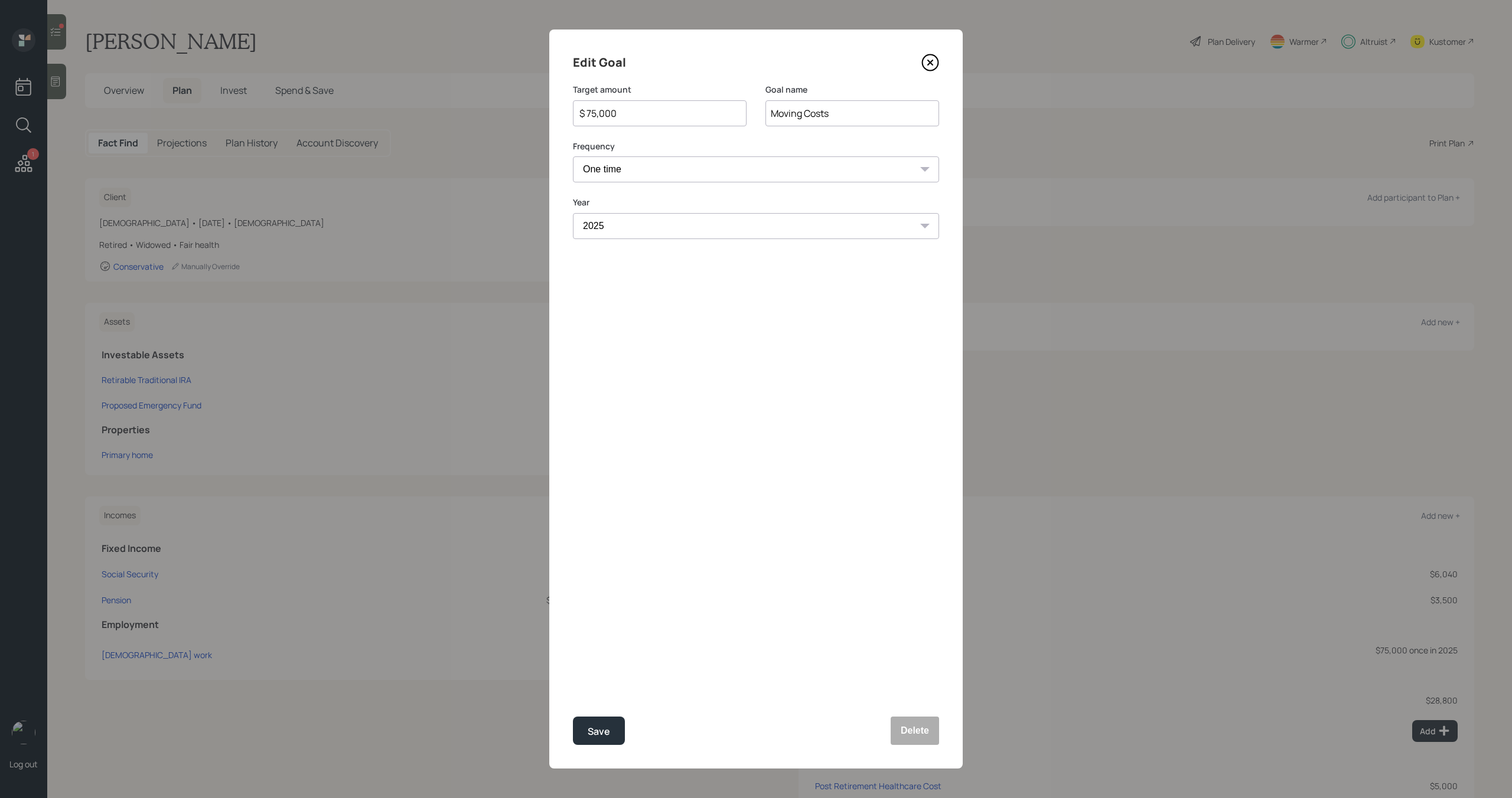
drag, startPoint x: 629, startPoint y: 118, endPoint x: 591, endPoint y: 118, distance: 38.0
click at [591, 118] on input "$ 75,000" at bounding box center [655, 113] width 154 height 14
click at [601, 721] on button "Save" at bounding box center [598, 731] width 52 height 28
type input "$ 75,000"
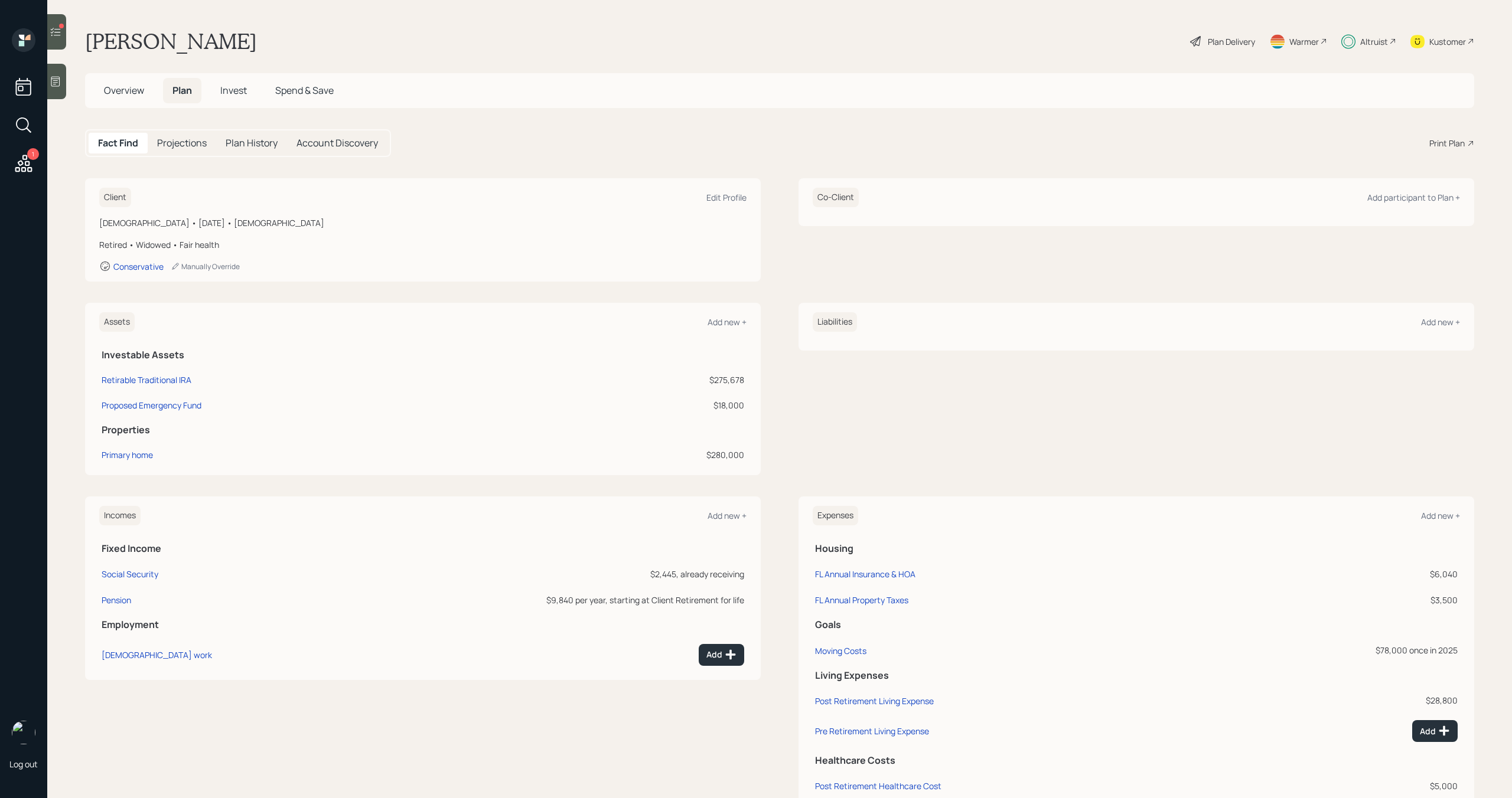
click at [241, 91] on span "Invest" at bounding box center [233, 91] width 26 height 13
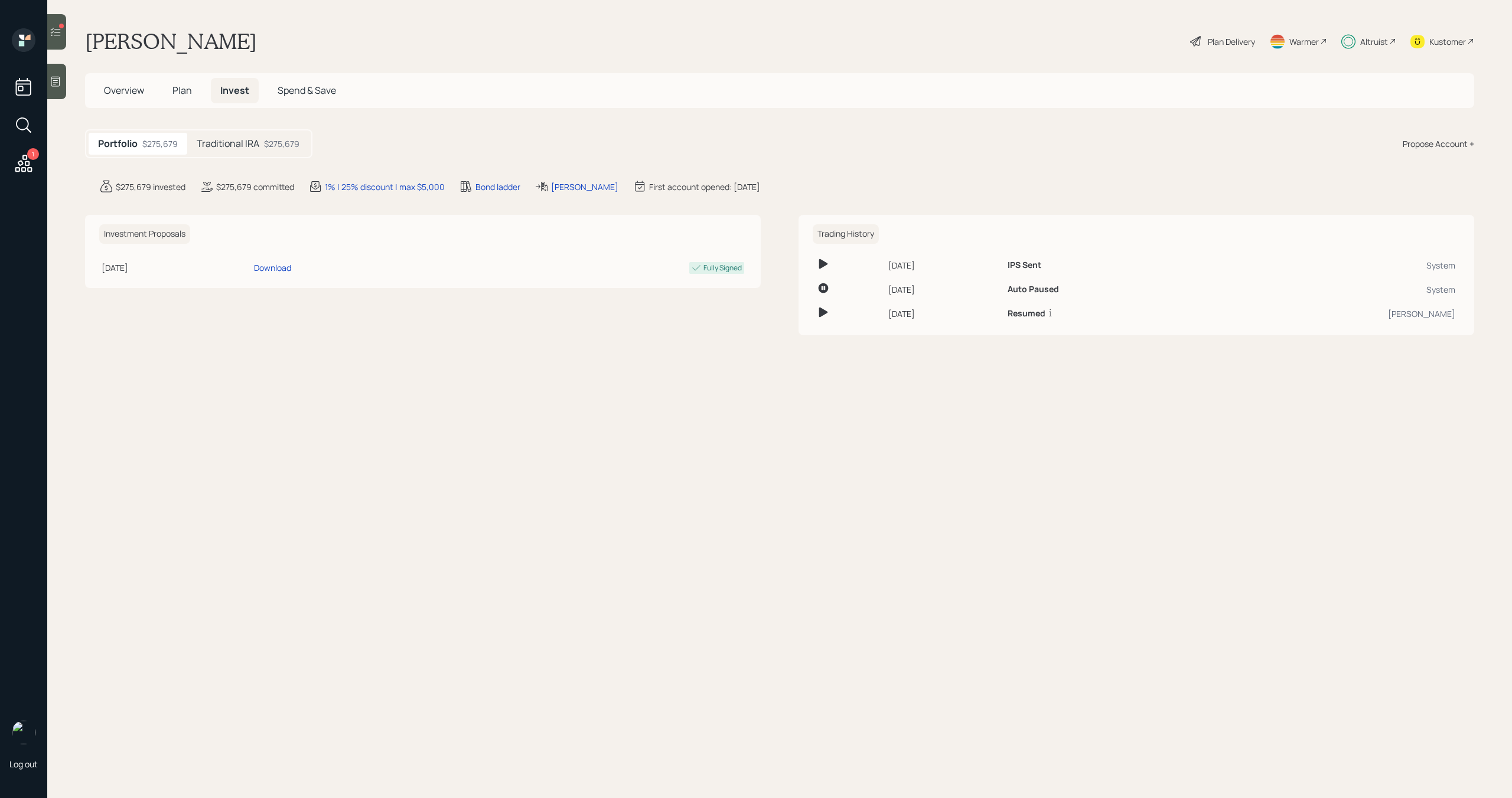
click at [278, 141] on div "$275,679" at bounding box center [282, 143] width 36 height 12
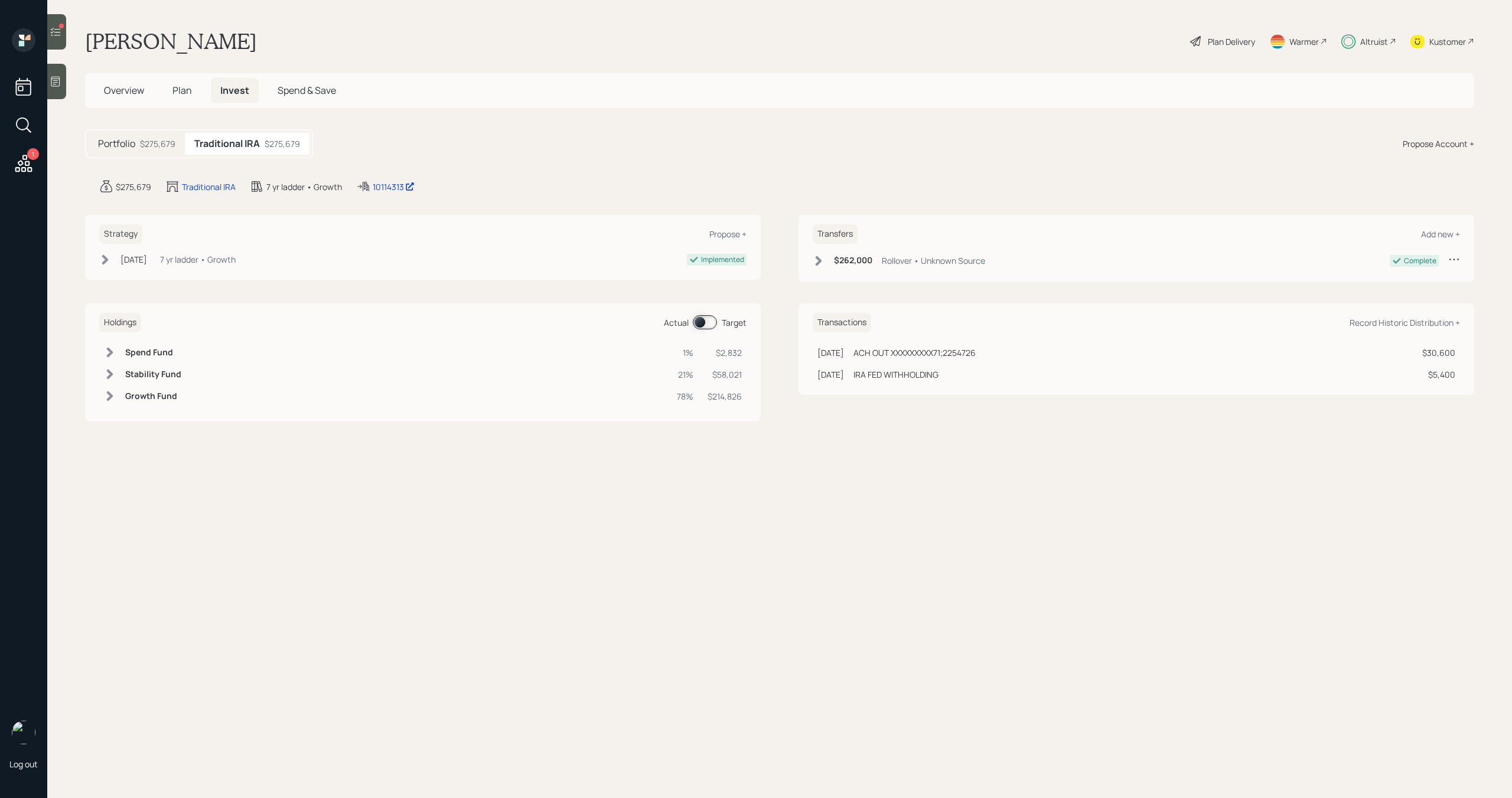
click at [714, 323] on span at bounding box center [705, 322] width 25 height 14
click at [181, 81] on h5 "Plan" at bounding box center [182, 91] width 39 height 25
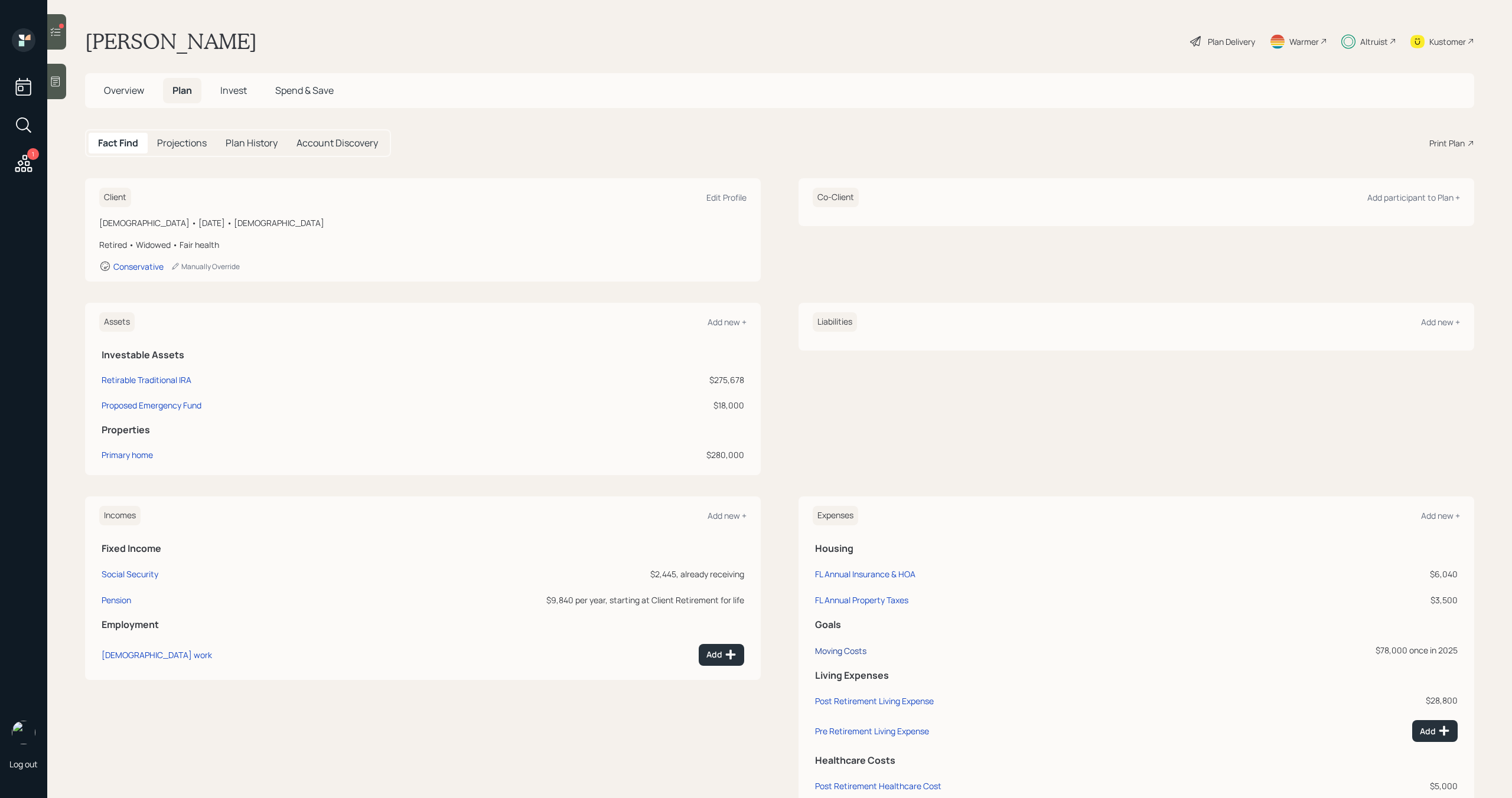
click at [859, 654] on div "Moving Costs" at bounding box center [841, 651] width 51 height 11
select select "0"
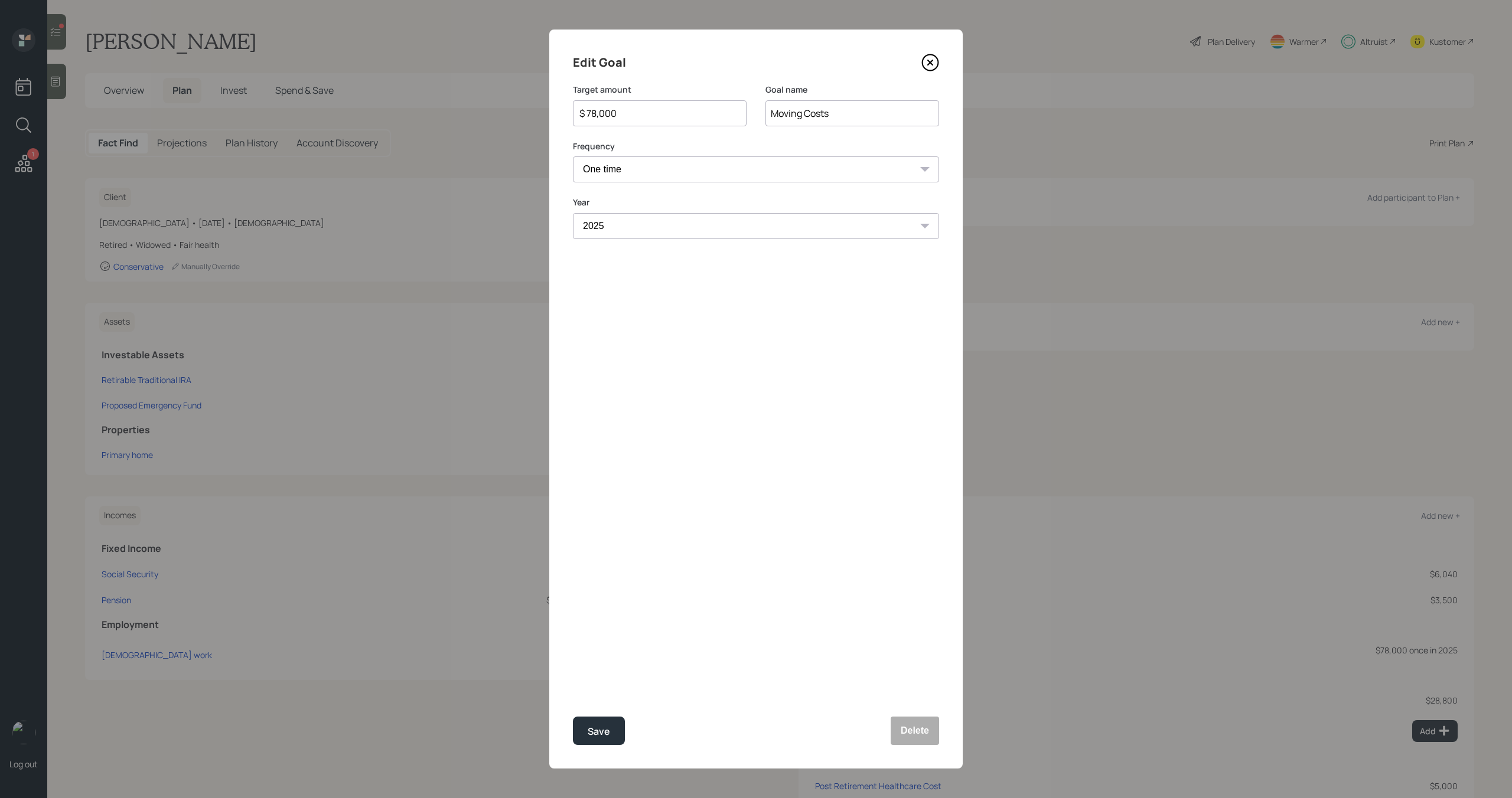
drag, startPoint x: 623, startPoint y: 116, endPoint x: 593, endPoint y: 116, distance: 30.0
click at [593, 116] on input "$ 78,000" at bounding box center [655, 113] width 154 height 14
click at [609, 730] on div "Save" at bounding box center [599, 731] width 23 height 16
type input "$ 78,000"
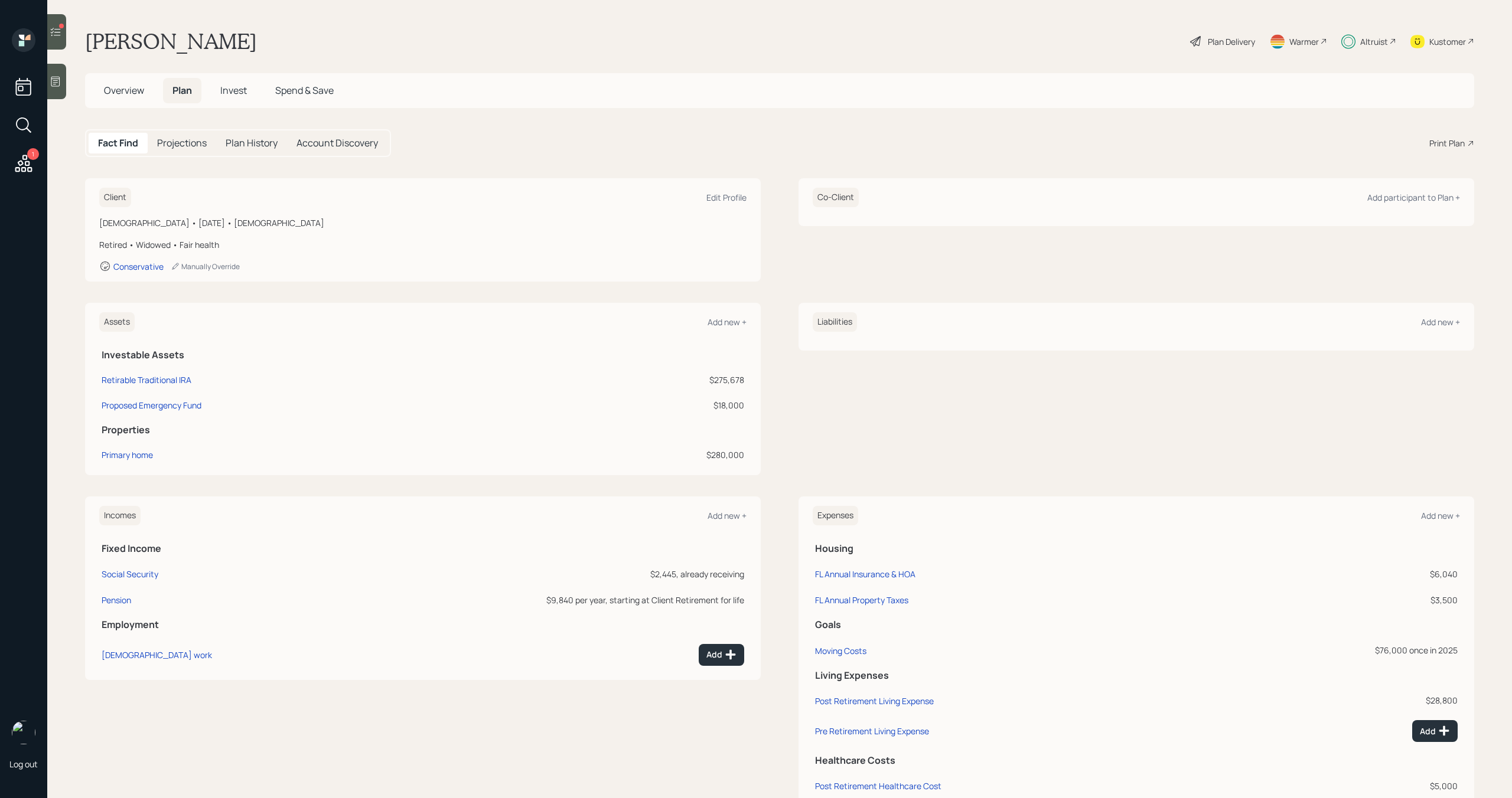
click at [229, 89] on span "Invest" at bounding box center [233, 91] width 26 height 13
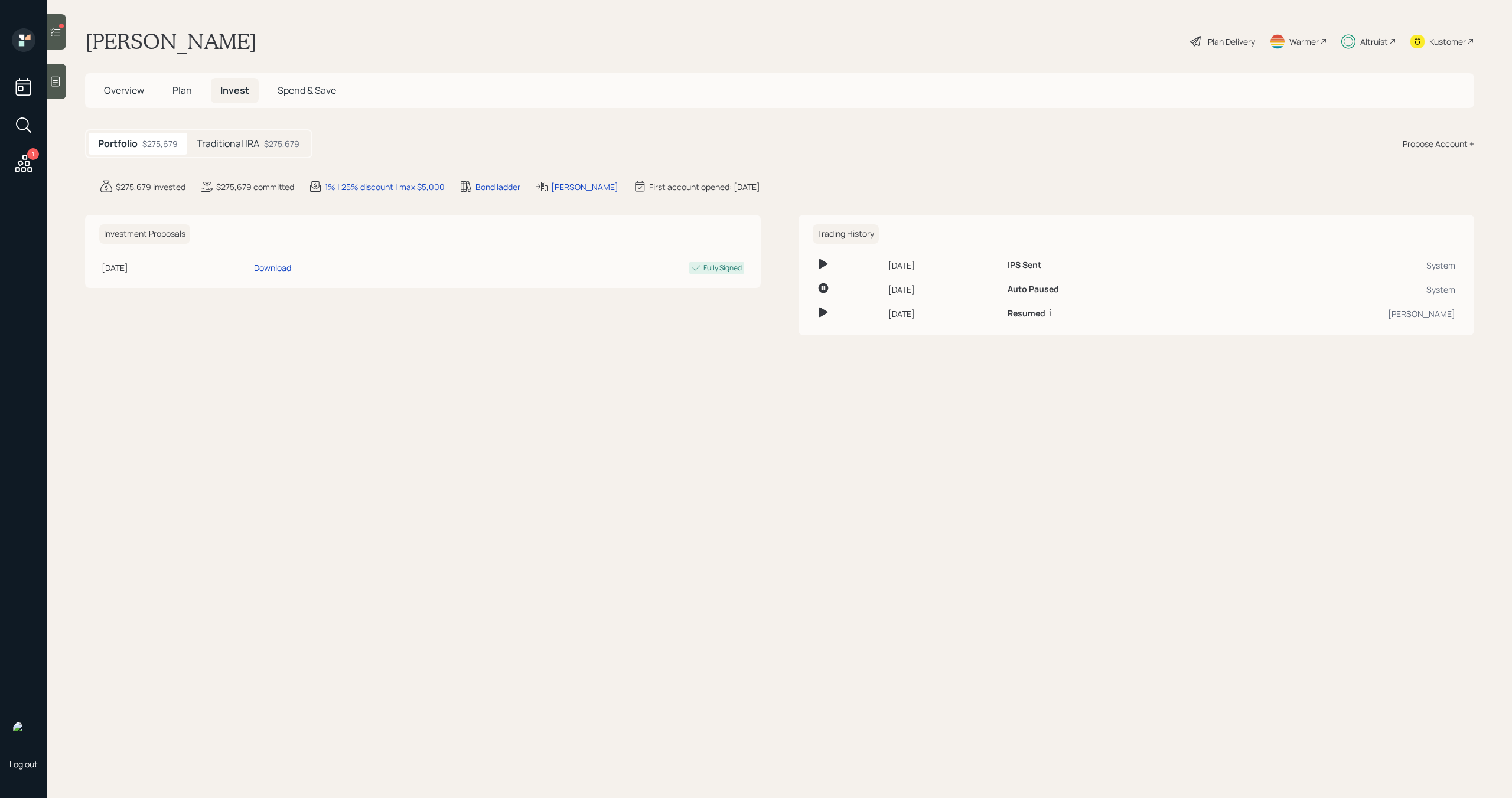
click at [248, 138] on h5 "Traditional IRA" at bounding box center [227, 143] width 62 height 11
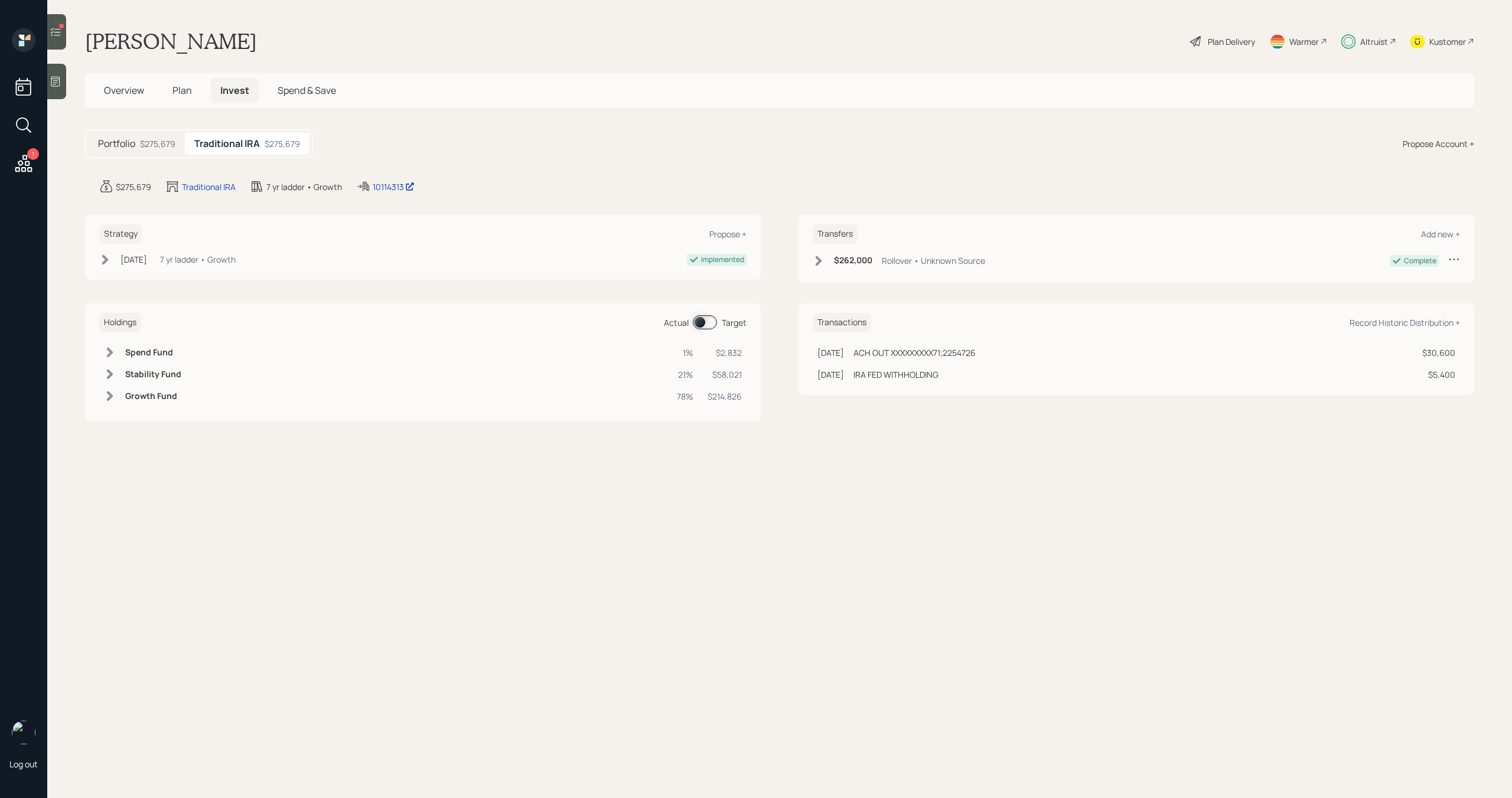
click at [704, 325] on span at bounding box center [705, 322] width 25 height 14
click at [59, 30] on icon at bounding box center [56, 32] width 12 height 12
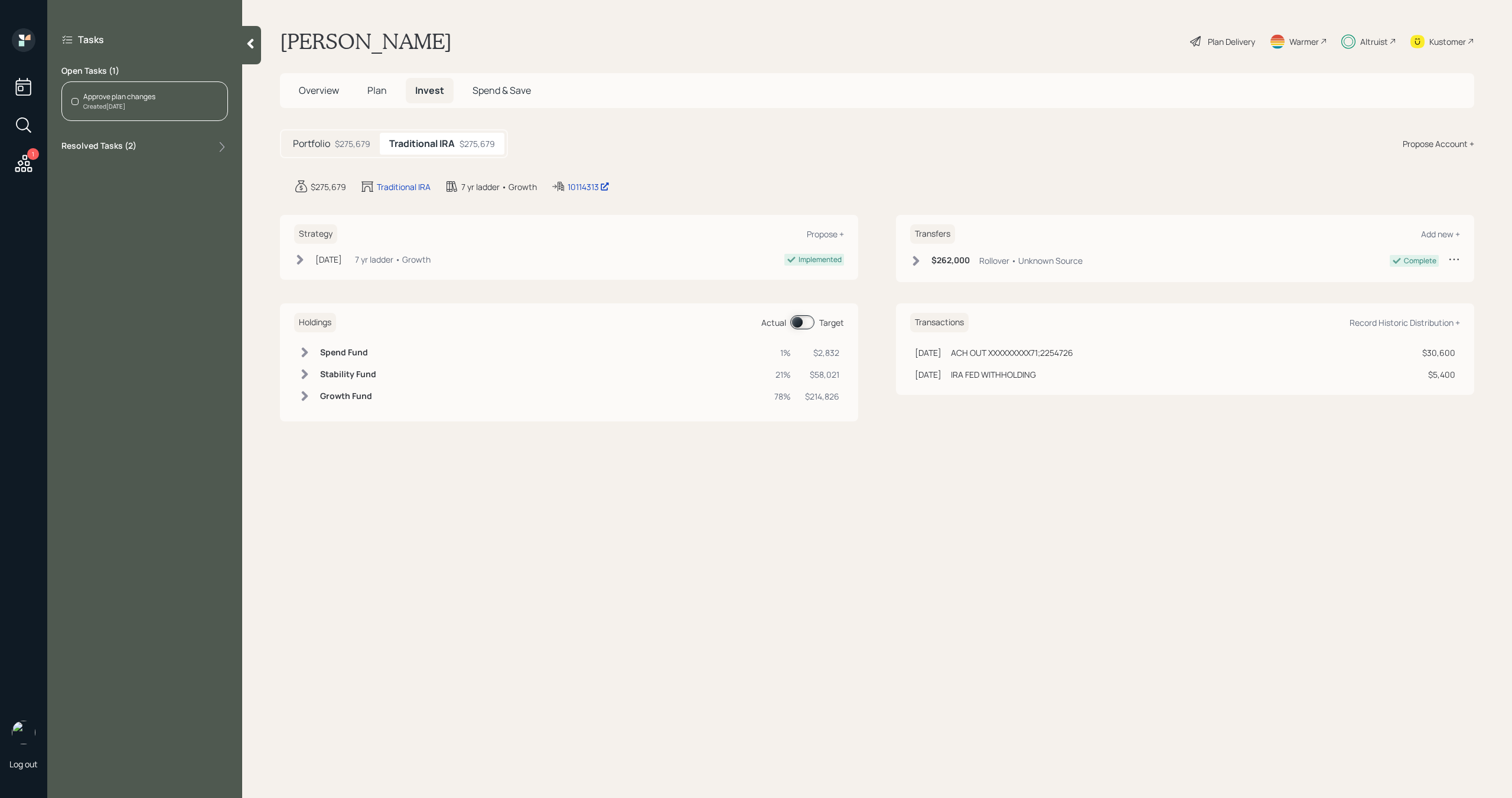
click at [151, 101] on div "Approve plan changes" at bounding box center [119, 96] width 72 height 10
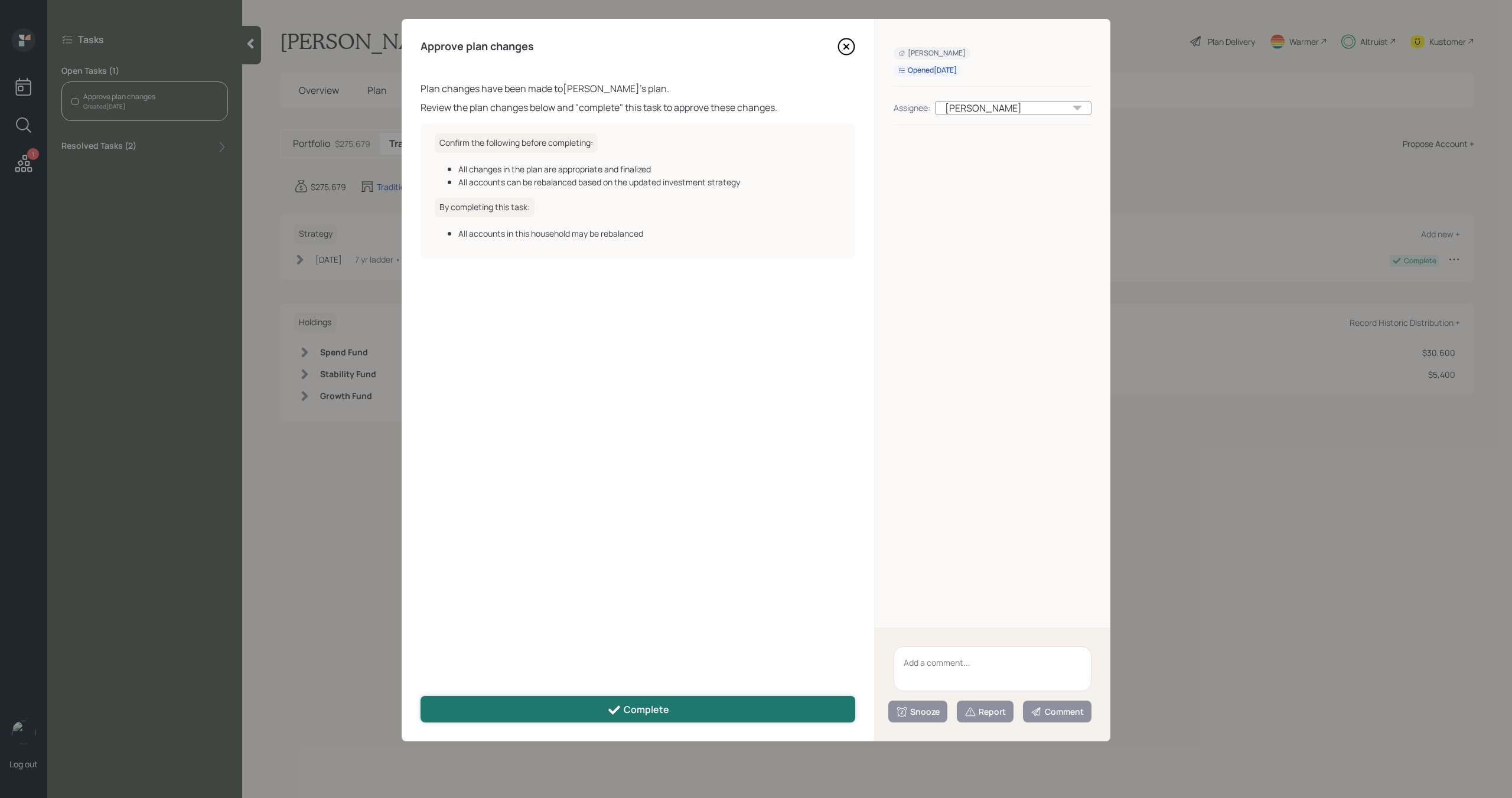
click at [678, 707] on button "Complete" at bounding box center [638, 709] width 435 height 26
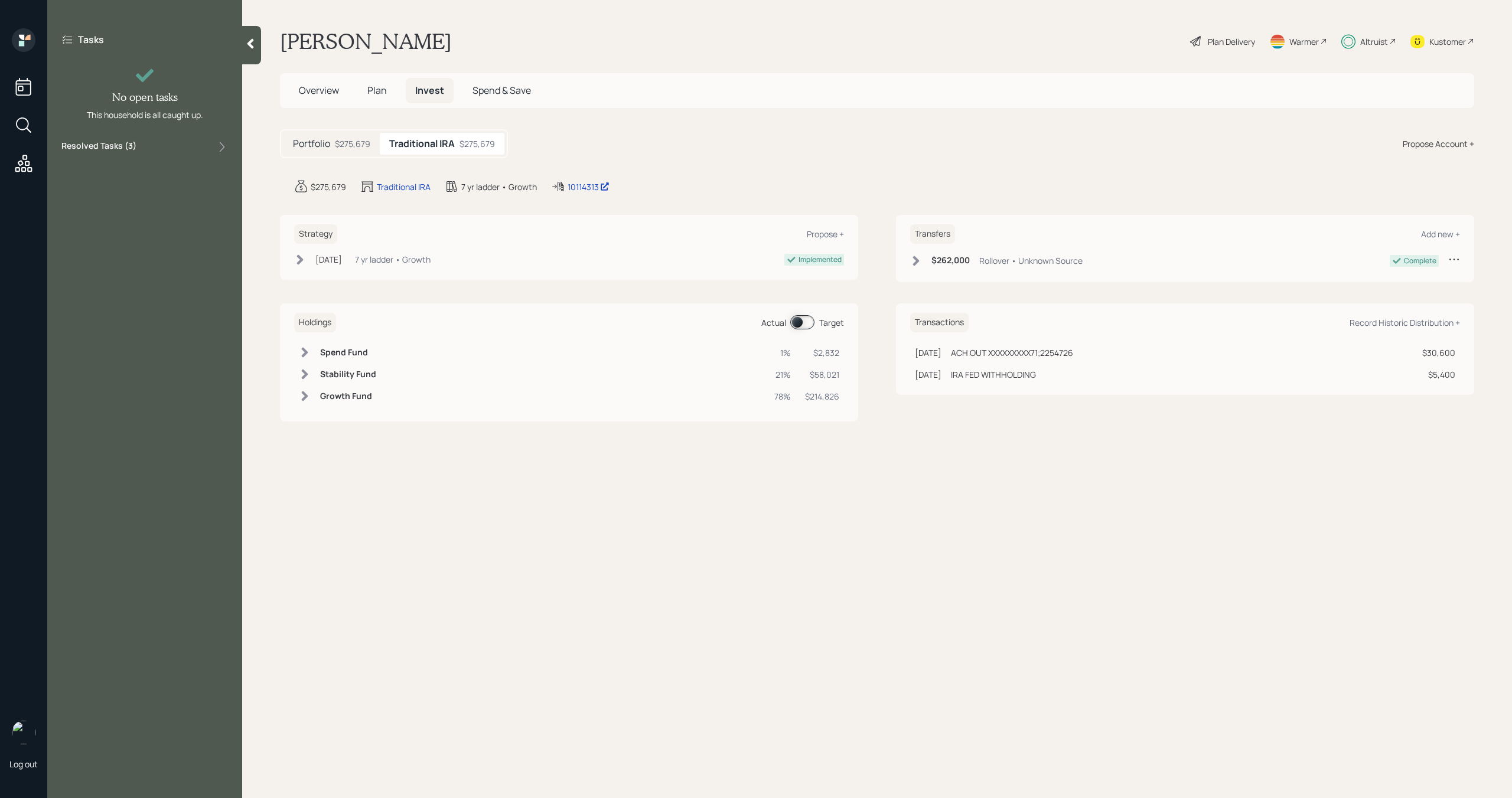
click at [257, 51] on div at bounding box center [252, 45] width 19 height 39
